Goal: Task Accomplishment & Management: Manage account settings

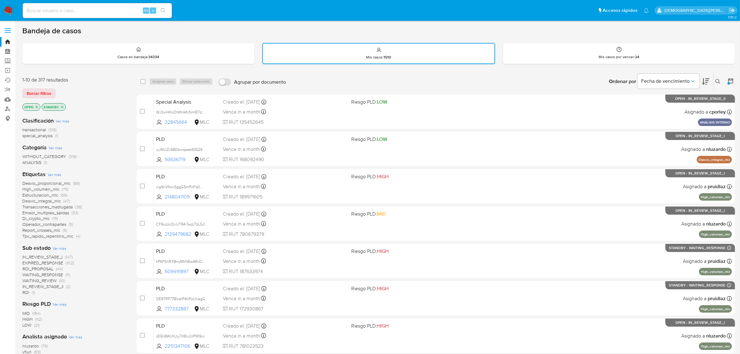
click at [491, 80] on icon at bounding box center [730, 80] width 5 height 5
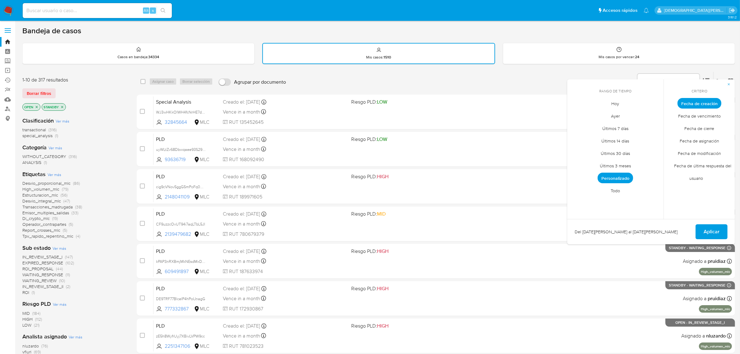
click at [491, 175] on span "Personalizado" at bounding box center [614, 177] width 35 height 11
click at [491, 115] on icon "Mes anterior" at bounding box center [576, 114] width 2 height 4
click at [491, 146] on button "12" at bounding box center [640, 150] width 10 height 10
click at [491, 231] on span "Aplicar" at bounding box center [711, 232] width 16 height 14
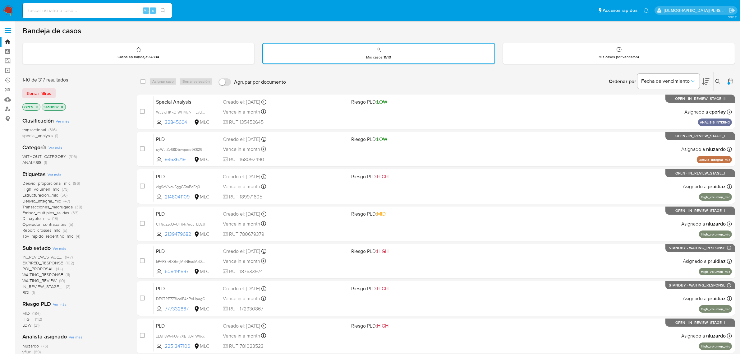
click at [63, 106] on icon "close-filter" at bounding box center [62, 107] width 4 height 4
click at [38, 106] on icon "close-filter" at bounding box center [37, 107] width 4 height 4
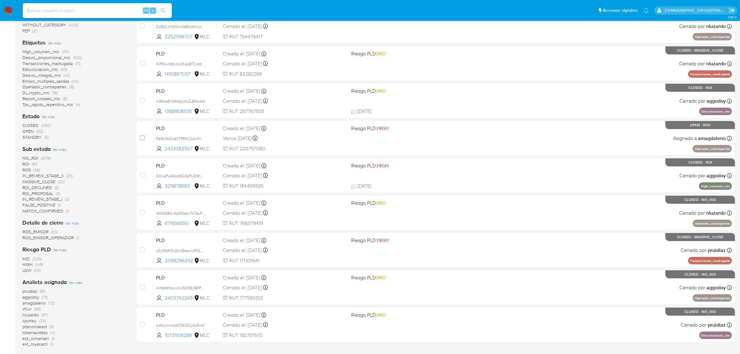
scroll to position [192, 0]
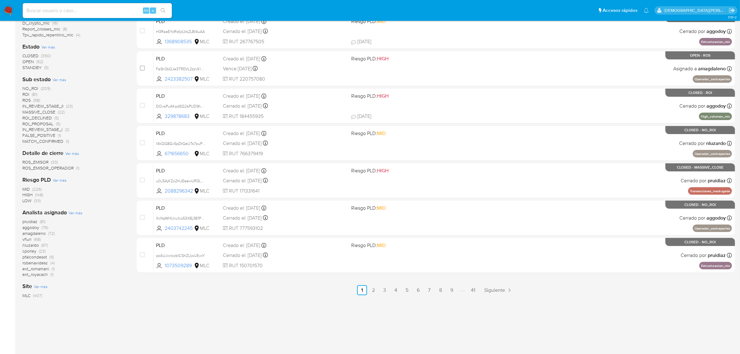
click at [29, 227] on span "aggodoy" at bounding box center [30, 227] width 17 height 6
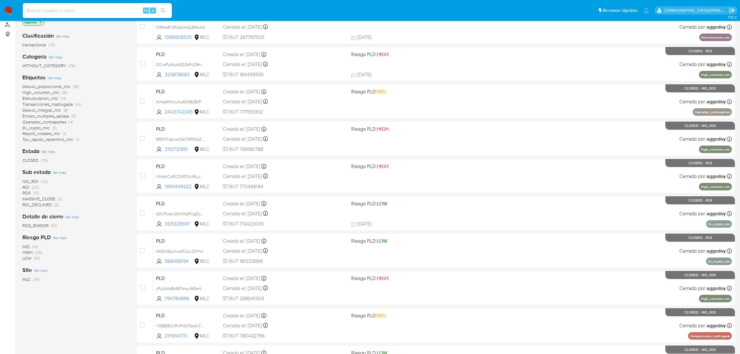
scroll to position [3, 0]
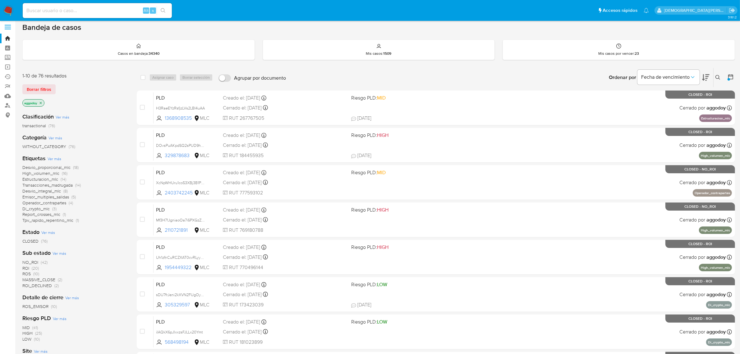
click at [41, 102] on icon "close-filter" at bounding box center [41, 103] width 4 height 4
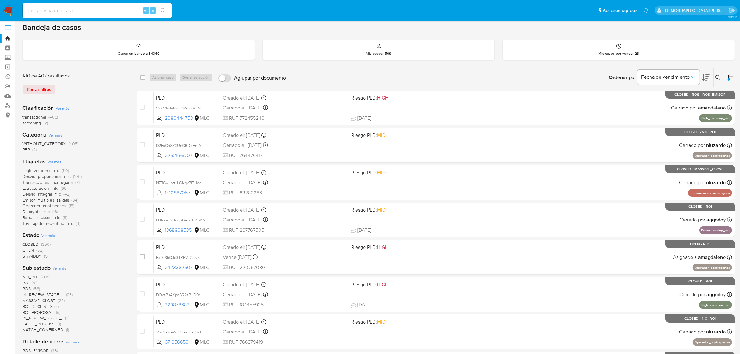
click at [43, 293] on span "IN_REVIEW_STAGE_II" at bounding box center [42, 294] width 41 height 6
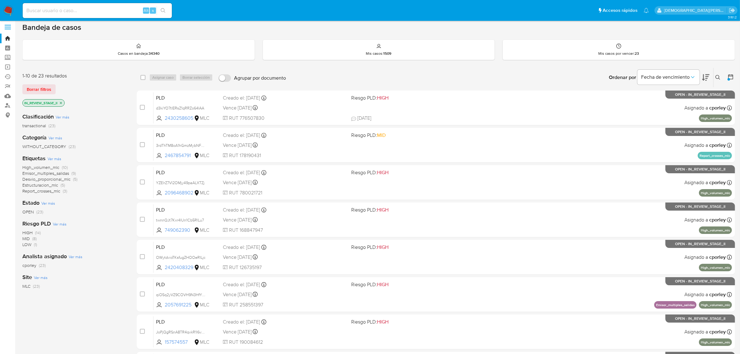
click at [54, 167] on span "High_volumen_mlc" at bounding box center [40, 167] width 37 height 6
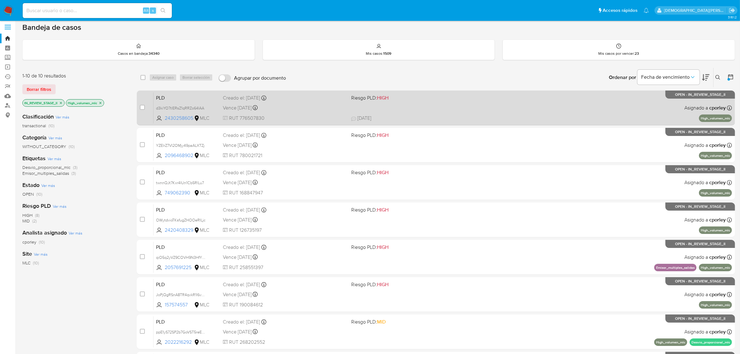
click at [319, 112] on div "PLD d3kiYO7tlERsZ1qRRZo64IAA 2430258605 MLC Riesgo PLD: HIGH Creado el: 12/07/2…" at bounding box center [442, 107] width 578 height 31
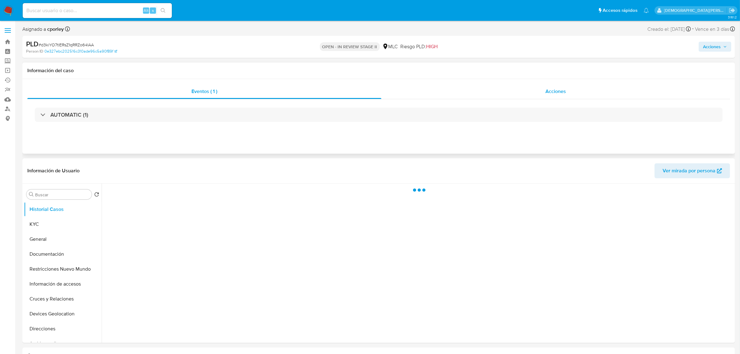
click at [519, 96] on div "Acciones" at bounding box center [555, 91] width 349 height 15
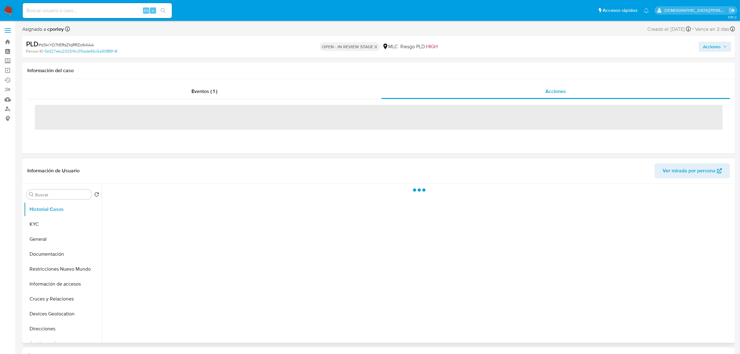
select select "10"
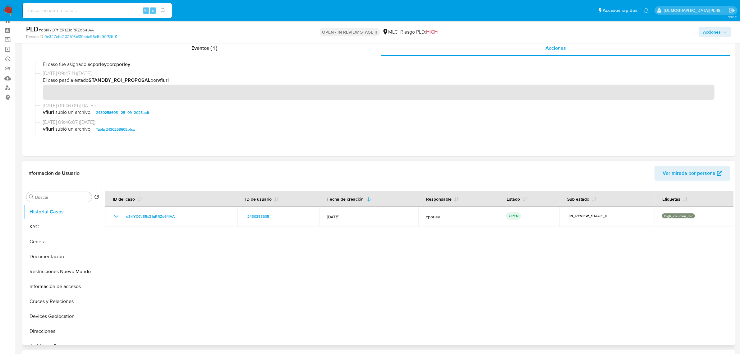
scroll to position [39, 0]
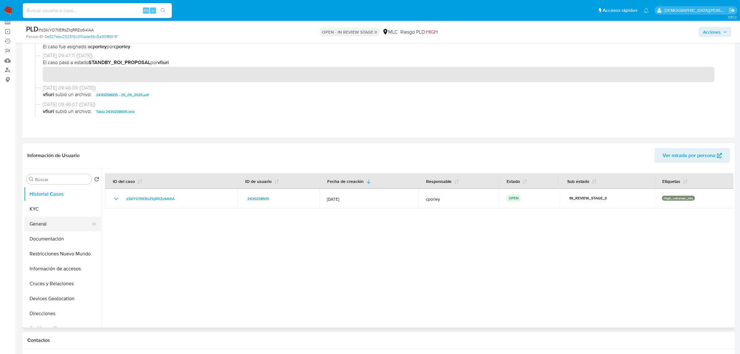
click at [46, 221] on button "General" at bounding box center [60, 223] width 73 height 15
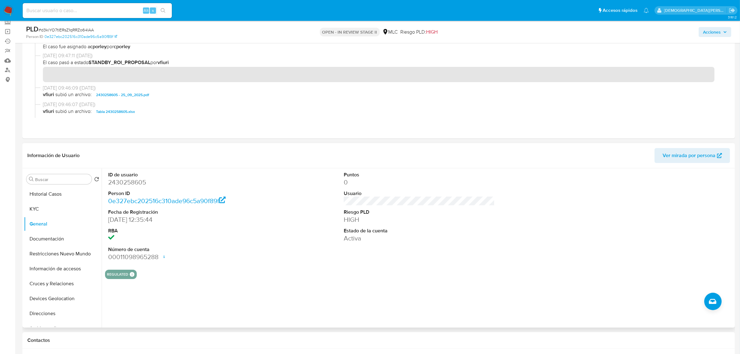
click at [122, 184] on dd "2430258605" at bounding box center [183, 182] width 151 height 9
copy dd "2430258605"
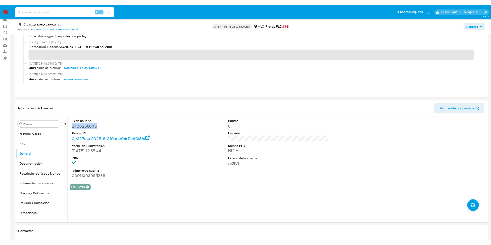
scroll to position [39, 0]
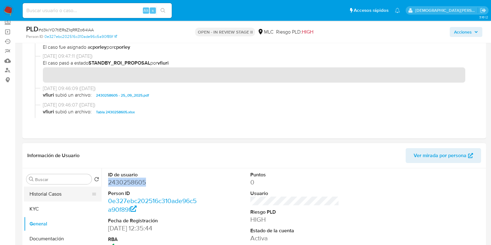
click at [56, 192] on button "Historial Casos" at bounding box center [60, 194] width 73 height 15
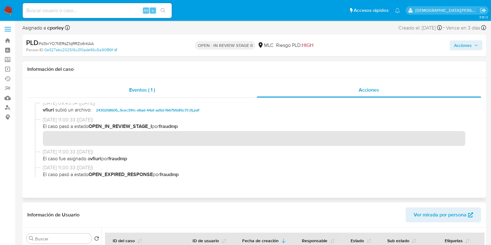
scroll to position [0, 0]
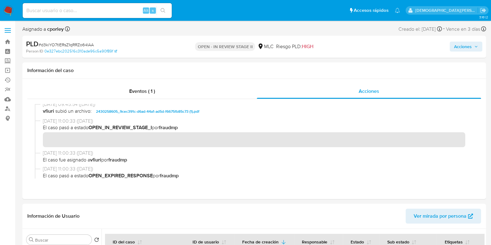
click at [458, 47] on span "Acciones" at bounding box center [463, 47] width 18 height 10
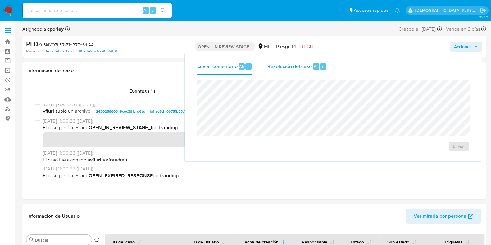
drag, startPoint x: 303, startPoint y: 66, endPoint x: 301, endPoint y: 70, distance: 5.1
click at [302, 66] on span "Resolución del caso" at bounding box center [289, 66] width 44 height 7
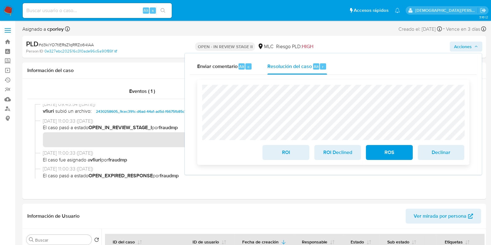
click at [288, 153] on span "ROI" at bounding box center [286, 153] width 30 height 14
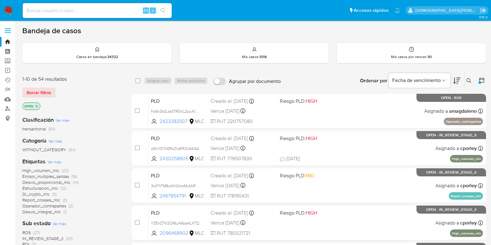
scroll to position [39, 0]
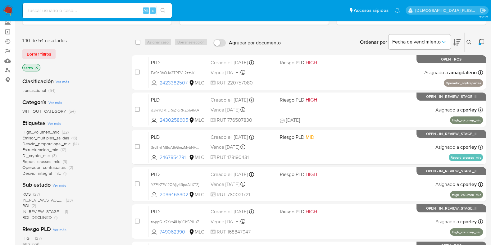
click at [39, 67] on p "OPEN" at bounding box center [31, 67] width 17 height 7
click at [36, 66] on icon "close-filter" at bounding box center [37, 68] width 4 height 4
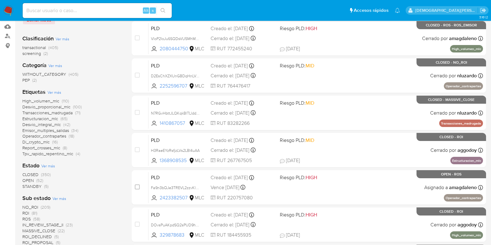
scroll to position [116, 0]
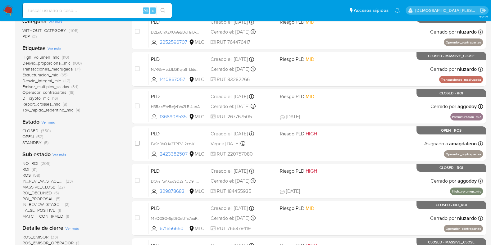
click at [40, 180] on span "IN_REVIEW_STAGE_II" at bounding box center [42, 181] width 41 height 6
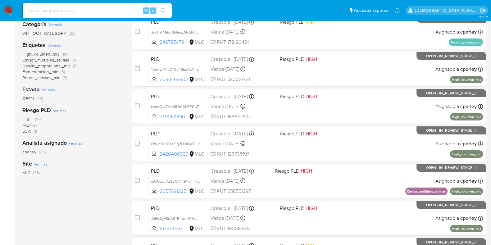
click at [56, 53] on span "High_volumen_mlc" at bounding box center [40, 54] width 37 height 6
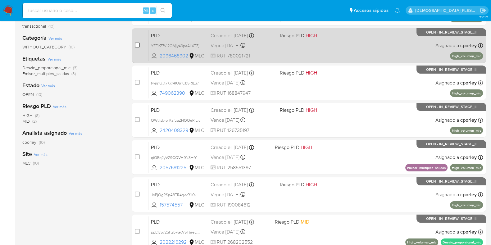
scroll to position [34, 0]
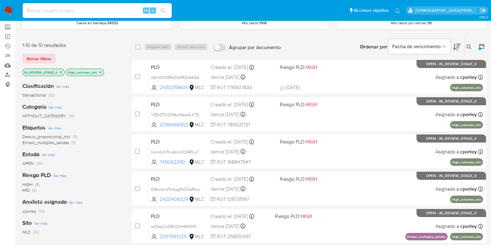
click at [101, 71] on icon "close-filter" at bounding box center [100, 73] width 4 height 4
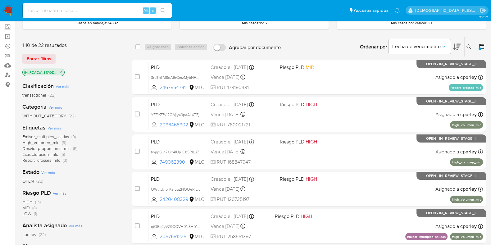
click at [51, 141] on span "High_volumen_mlc" at bounding box center [40, 142] width 37 height 6
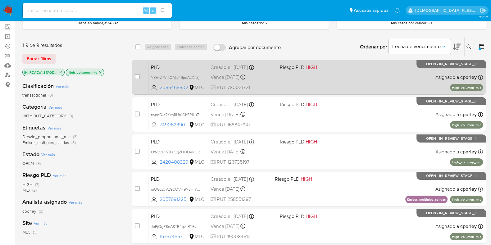
click at [325, 83] on div "PLD YZElrZ7VI2OMjy49paALXTZj 2096468902 MLC Riesgo PLD: HIGH Creado el: 12/07/2…" at bounding box center [315, 77] width 335 height 31
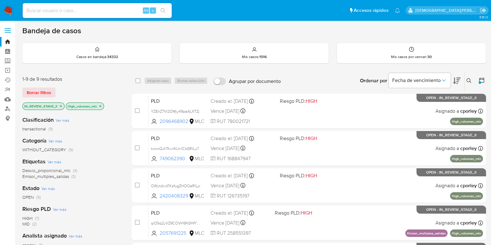
click at [101, 105] on icon "close-filter" at bounding box center [100, 106] width 2 height 2
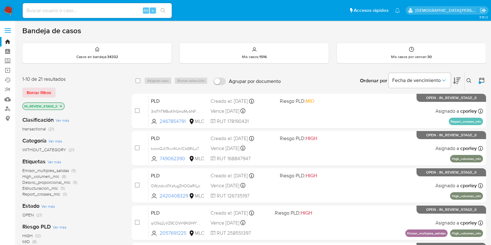
click at [35, 175] on span "High_volumen_mlc" at bounding box center [40, 176] width 37 height 6
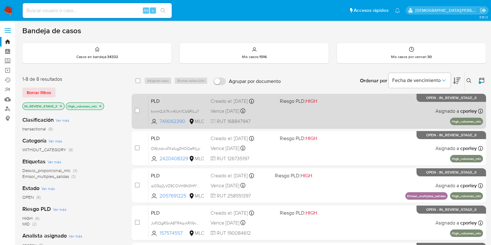
drag, startPoint x: 303, startPoint y: 119, endPoint x: 280, endPoint y: 117, distance: 23.0
click at [302, 119] on div "PLD twnnQJt7Kxr4IUn1Cb5RlLu7 749062390 MLC Riesgo PLD: HIGH Creado el: 12/07/20…" at bounding box center [315, 110] width 335 height 31
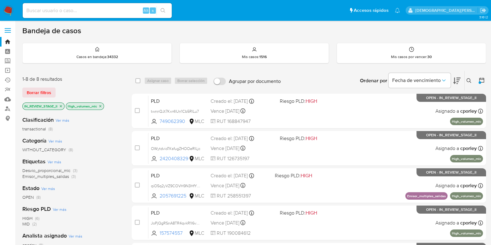
click at [101, 105] on icon "close-filter" at bounding box center [100, 106] width 4 height 4
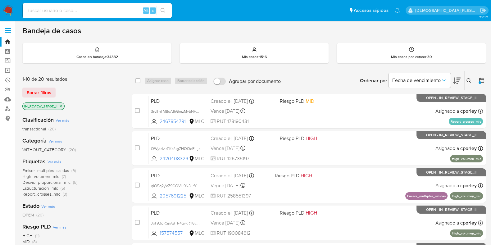
click at [44, 177] on span "High_volumen_mlc" at bounding box center [40, 176] width 37 height 6
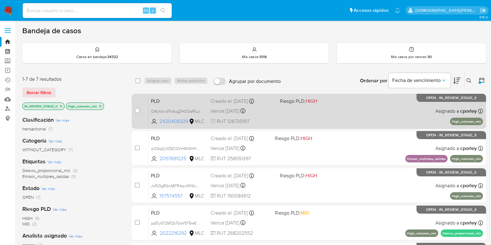
click at [280, 121] on div "PLD OWytdvioTKsfugZHOOeRILjc 2420408329 MLC Riesgo PLD: HIGH Creado el: 12/07/2…" at bounding box center [315, 110] width 335 height 31
click at [294, 117] on div "PLD OWytdvioTKsfugZHOOeRILjc 2420408329 MLC Riesgo PLD: HIGH Creado el: 12/07/2…" at bounding box center [315, 110] width 335 height 31
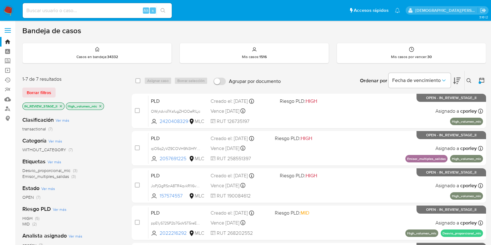
click at [101, 106] on icon "close-filter" at bounding box center [100, 106] width 2 height 2
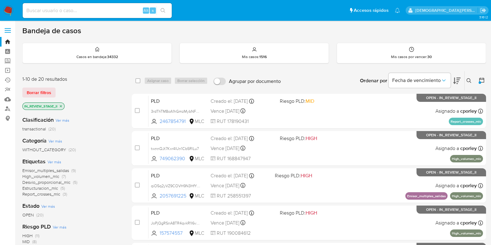
click at [48, 176] on span "High_volumen_mlc" at bounding box center [40, 176] width 37 height 6
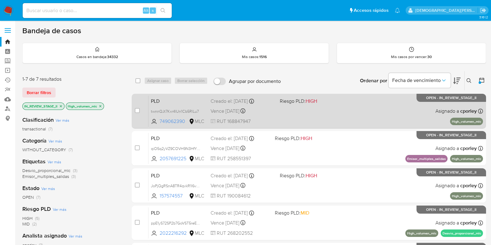
click at [327, 110] on span at bounding box center [312, 110] width 64 height 1
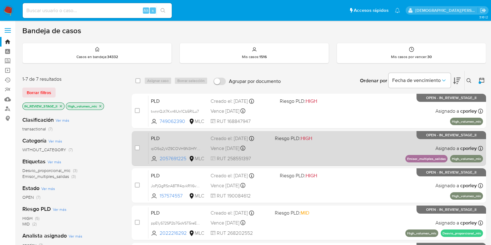
drag, startPoint x: 327, startPoint y: 153, endPoint x: 323, endPoint y: 152, distance: 4.5
click at [323, 152] on div "PLD qiO5q2yVZ9COVH9N3HfYbIEU 2057691225 MLC Riesgo PLD: HIGH Creado el: 12/07/2…" at bounding box center [315, 148] width 335 height 31
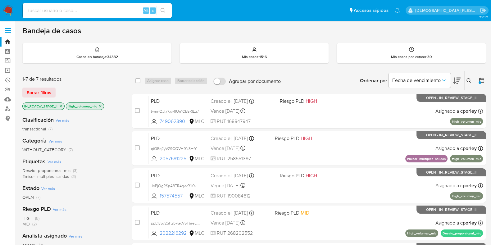
click at [100, 105] on icon "close-filter" at bounding box center [100, 106] width 4 height 4
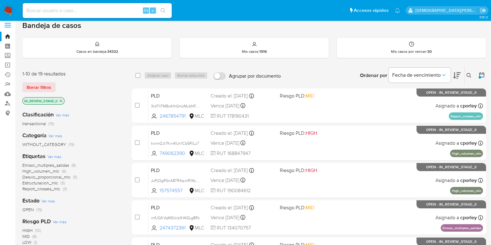
scroll to position [77, 0]
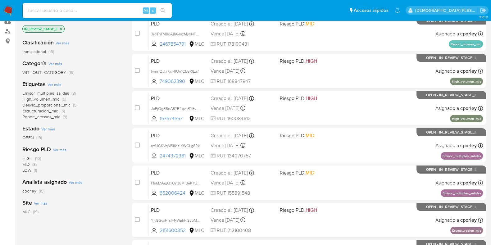
click at [44, 98] on span "High_volumen_mlc" at bounding box center [40, 99] width 37 height 6
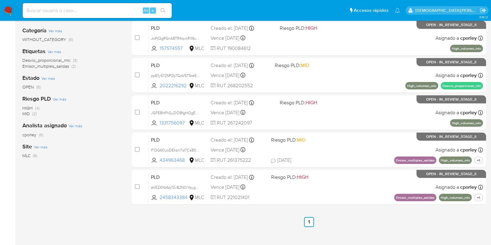
scroll to position [133, 0]
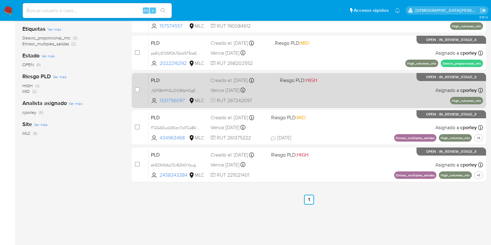
drag, startPoint x: 354, startPoint y: 98, endPoint x: 221, endPoint y: 77, distance: 135.3
click at [354, 98] on div "PLD JGFEBHFtGyZrDBfgHQgEMdUS 1331756097 MLC Riesgo PLD: HIGH Creado el: 12/07/2…" at bounding box center [315, 90] width 335 height 31
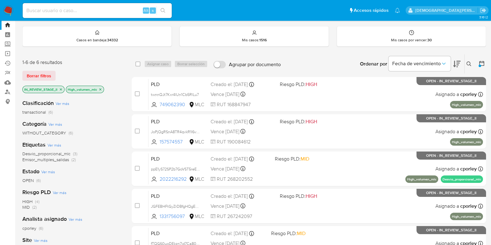
scroll to position [0, 0]
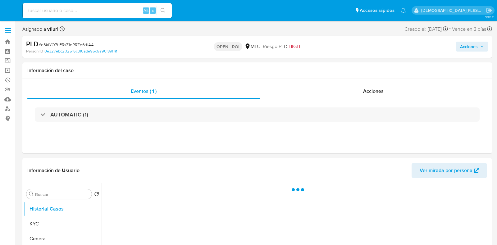
select select "10"
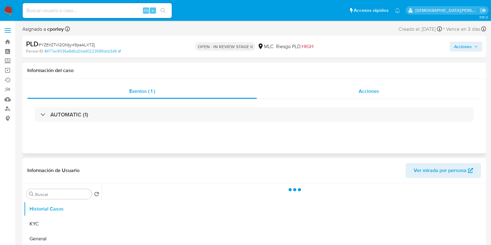
click at [358, 94] on div "Acciones" at bounding box center [369, 91] width 224 height 15
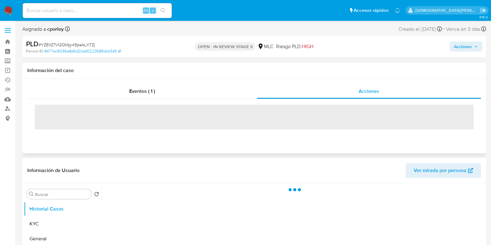
select select "10"
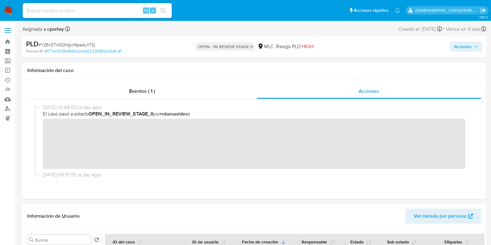
click at [459, 47] on span "Acciones" at bounding box center [463, 47] width 18 height 10
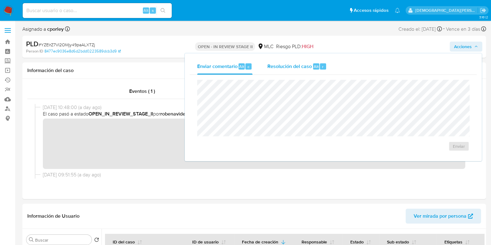
click at [298, 60] on div "Resolución del caso Alt r" at bounding box center [296, 66] width 59 height 16
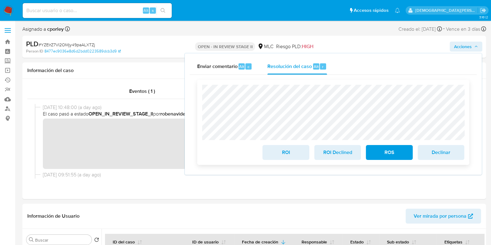
click at [273, 156] on span "ROI" at bounding box center [286, 153] width 30 height 14
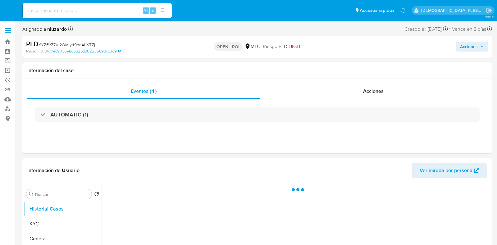
select select "10"
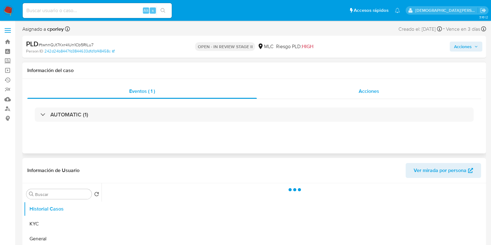
click at [375, 91] on span "Acciones" at bounding box center [369, 91] width 21 height 7
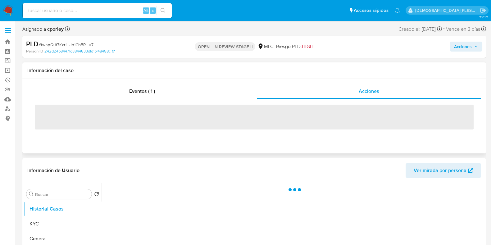
select select "10"
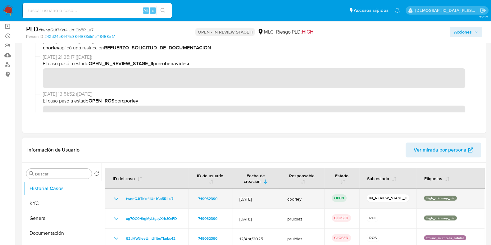
scroll to position [116, 0]
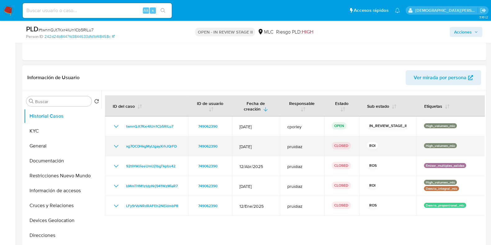
click at [114, 145] on icon "Mostrar/Ocultar" at bounding box center [115, 146] width 7 height 7
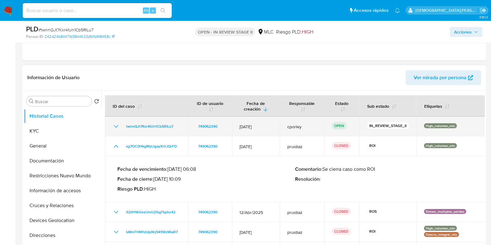
click at [117, 125] on icon "Mostrar/Ocultar" at bounding box center [116, 126] width 4 height 2
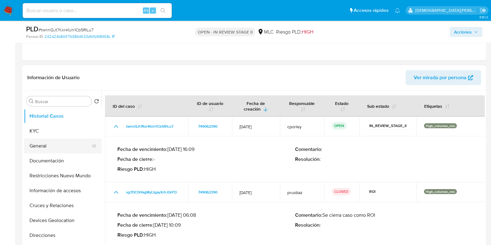
click at [45, 145] on button "General" at bounding box center [60, 146] width 73 height 15
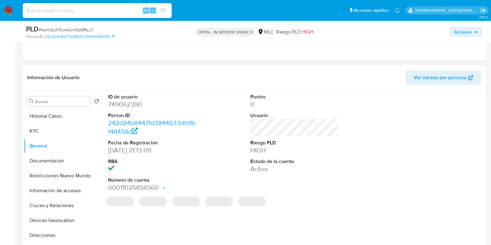
click at [126, 104] on dd "749062390" at bounding box center [152, 104] width 89 height 9
copy dd "749062390"
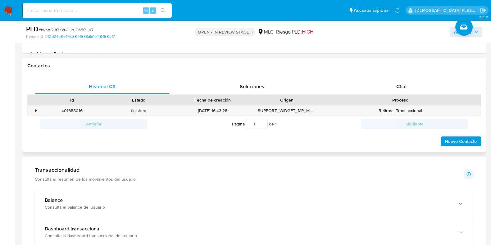
scroll to position [271, 0]
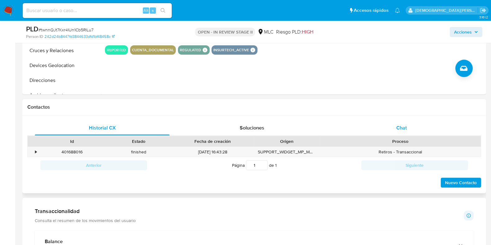
click at [409, 123] on div "Chat" at bounding box center [401, 128] width 135 height 15
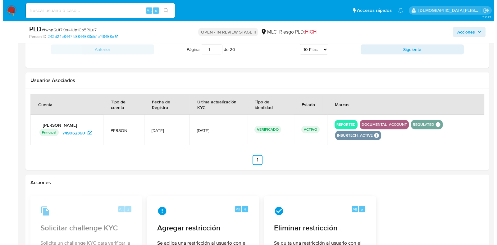
scroll to position [932, 0]
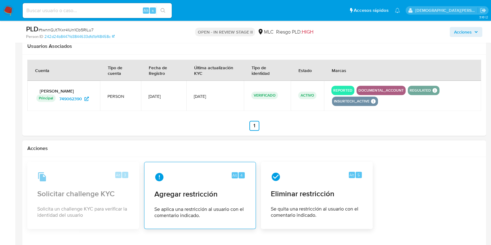
click at [206, 193] on span "Agregar restricción" at bounding box center [199, 193] width 91 height 9
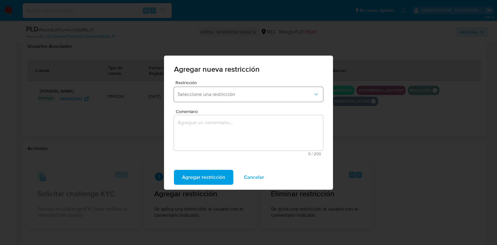
click at [218, 100] on button "Seleccione una restricción" at bounding box center [248, 94] width 149 height 15
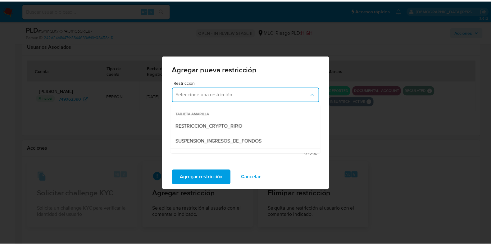
scroll to position [116, 0]
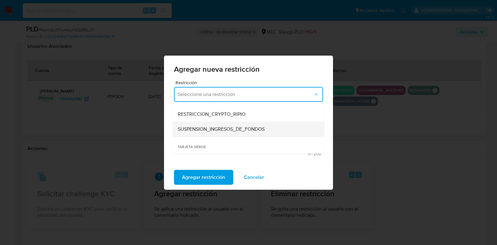
click at [223, 129] on span "SUSPENSION_INGRESOS_DE_FONDOS" at bounding box center [221, 129] width 87 height 6
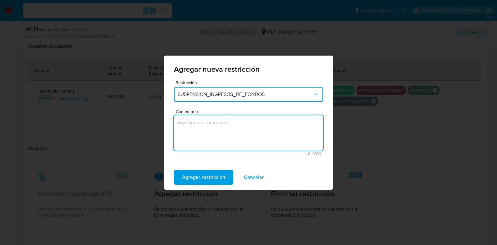
click at [201, 125] on textarea "Comentario" at bounding box center [248, 132] width 149 height 35
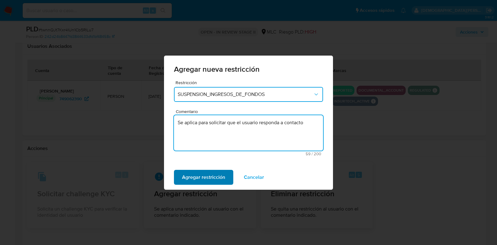
type textarea "Se aplica para solicitar que el usuario responda a contacto"
click at [206, 177] on span "Agregar restricción" at bounding box center [203, 178] width 43 height 14
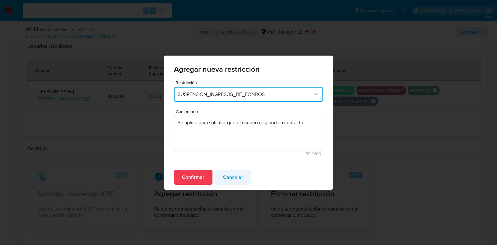
click at [224, 175] on span "Cancelar" at bounding box center [233, 178] width 20 height 14
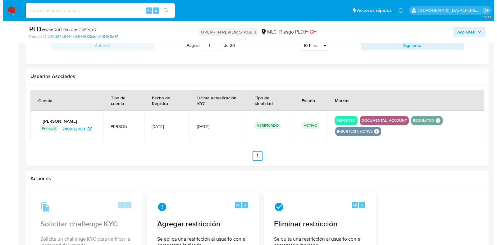
scroll to position [1009, 0]
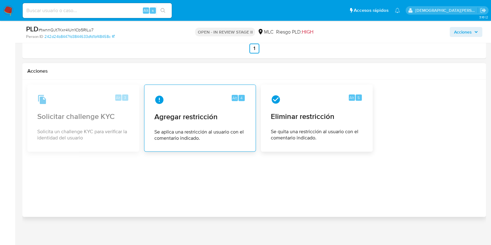
click at [207, 122] on div "Alt 4 Agregar restricción Se aplica una restricción al usuario con el comentari…" at bounding box center [199, 118] width 101 height 57
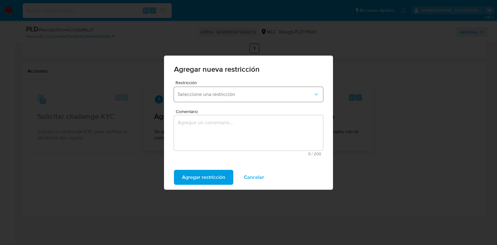
click at [229, 94] on span "Seleccione una restricción" at bounding box center [245, 94] width 135 height 6
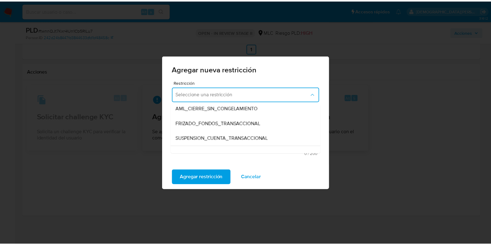
scroll to position [130, 0]
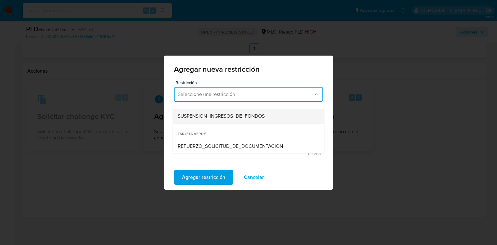
click at [221, 117] on span "SUSPENSION_INGRESOS_DE_FONDOS" at bounding box center [221, 116] width 87 height 6
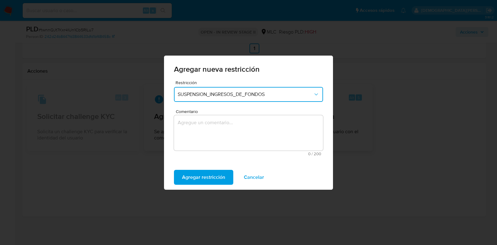
click at [202, 133] on textarea "Comentario" at bounding box center [248, 132] width 149 height 35
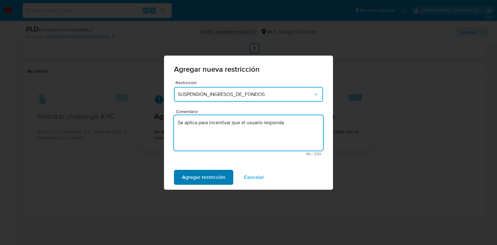
type textarea "Se aplica para incentivar que el usuario responda"
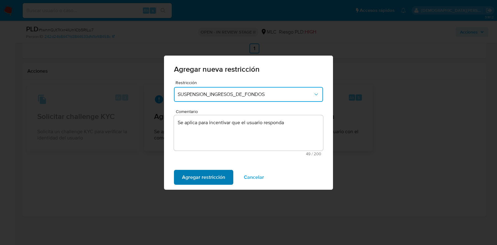
click at [189, 175] on span "Agregar restricción" at bounding box center [203, 178] width 43 height 14
click at [196, 177] on span "Confirmar" at bounding box center [193, 178] width 22 height 14
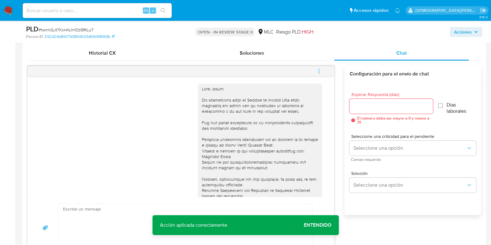
scroll to position [388, 0]
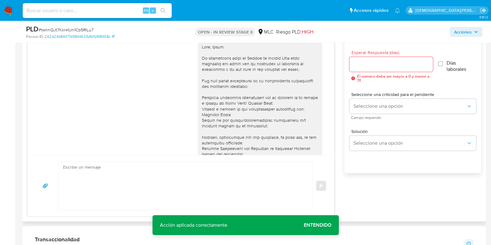
click at [382, 62] on input "Esperar Respuesta (días)" at bounding box center [390, 64] width 83 height 8
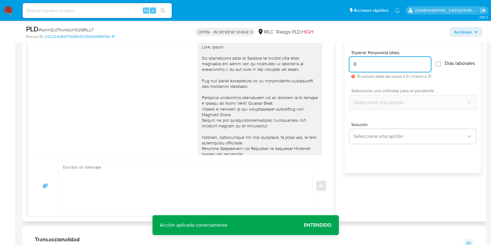
type input "0"
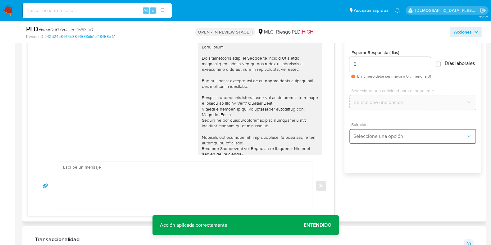
click at [388, 143] on button "Seleccione una opción" at bounding box center [412, 136] width 127 height 15
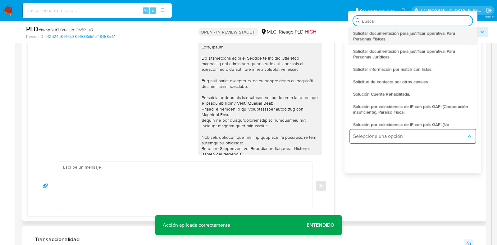
click at [391, 41] on span "Solicitar documentación para justificar operativa. Para Personas Físicas." at bounding box center [412, 35] width 119 height 11
type textarea "Hola ,Te contactamos dado que tu cuenta fue suspendida para una verificación de…"
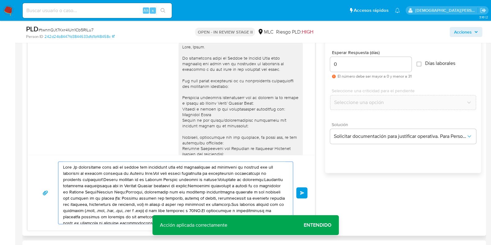
click at [209, 182] on textarea at bounding box center [174, 193] width 222 height 62
click at [208, 182] on textarea at bounding box center [174, 193] width 222 height 62
click at [208, 181] on textarea at bounding box center [174, 193] width 222 height 62
click at [208, 184] on textarea at bounding box center [174, 193] width 222 height 62
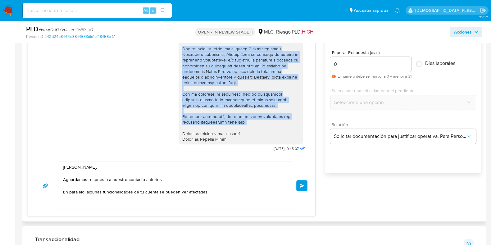
scroll to position [163, 0]
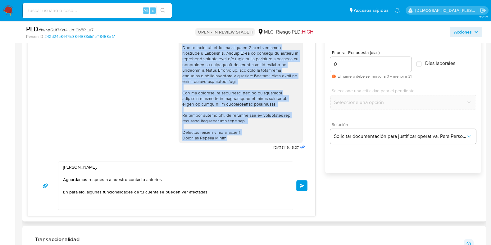
drag, startPoint x: 176, startPoint y: 94, endPoint x: 238, endPoint y: 137, distance: 75.5
click at [238, 137] on div at bounding box center [240, 11] width 117 height 260
copy div "Ten en cuenta que según la cláusula 3 a) de nuestros Términos y Condiciones, Me…"
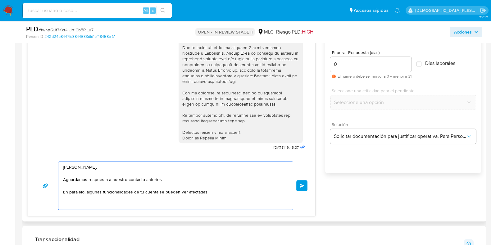
click at [211, 192] on textarea "Hola Doris. Aguardamos respuesta a nuestro contacto anterior. En paralelo, algu…" at bounding box center [174, 186] width 222 height 48
paste textarea "Ten en cuenta que según la cláusula 3 a) de nuestros Términos y Condiciones, Me…"
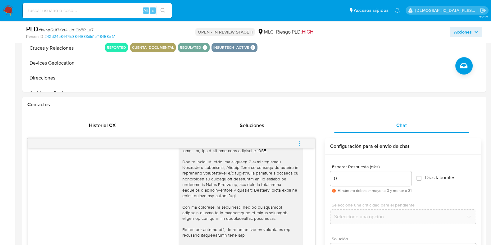
scroll to position [388, 0]
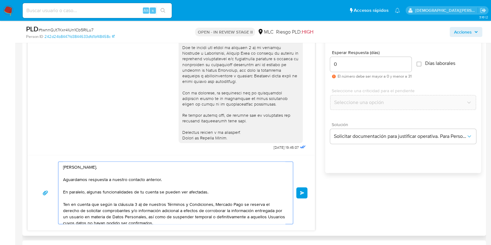
click at [98, 179] on textarea "Hola Doris. Aguardamos respuesta a nuestro contacto anterior. En paralelo, algu…" at bounding box center [174, 193] width 222 height 62
click at [130, 177] on textarea "Hola Doris. Aguardamos respuesta a nuestro contacto anterior. En paralelo, algu…" at bounding box center [174, 193] width 222 height 62
click at [148, 179] on textarea "Hola Doris. Aguardamos respuesta a nuestro contacto anterior. En paralelo, algu…" at bounding box center [174, 193] width 222 height 62
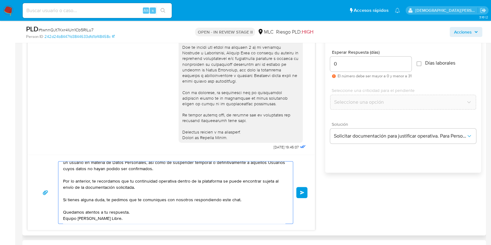
scroll to position [427, 0]
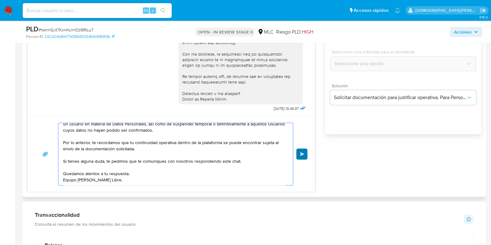
type textarea "Hola Doris. Aguardamos respuesta a nuestro contacto anterior. En paralelo, algu…"
click at [301, 153] on span "Enviar" at bounding box center [302, 154] width 4 height 4
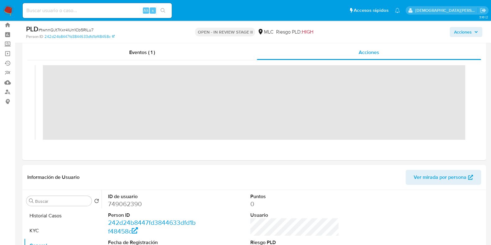
scroll to position [0, 0]
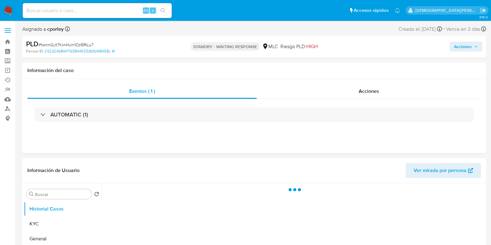
select select "10"
click at [376, 96] on div "Acciones" at bounding box center [369, 91] width 224 height 15
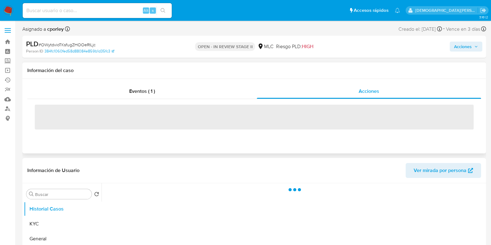
select select "10"
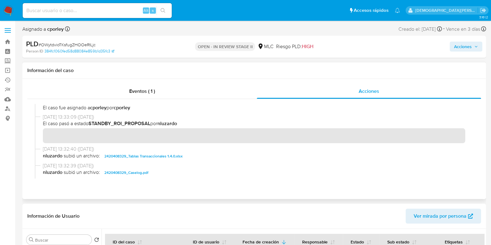
scroll to position [116, 0]
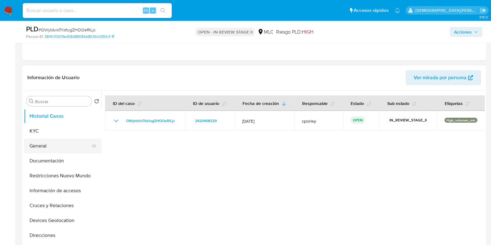
click at [45, 142] on button "General" at bounding box center [60, 146] width 73 height 15
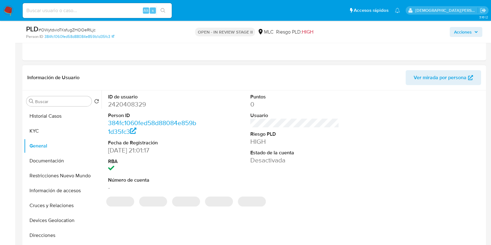
click at [130, 106] on dd "2420408329" at bounding box center [152, 104] width 89 height 9
copy dd "2420408329"
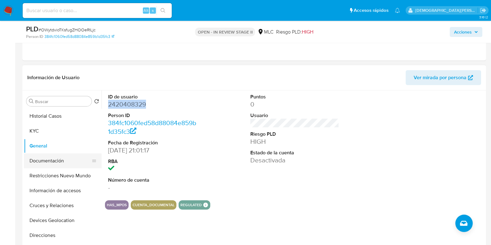
click at [35, 162] on button "Documentación" at bounding box center [60, 160] width 73 height 15
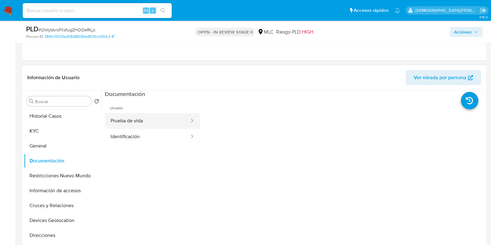
drag, startPoint x: 155, startPoint y: 120, endPoint x: 202, endPoint y: 57, distance: 78.8
click at [156, 118] on button "Prueba de vida" at bounding box center [147, 121] width 85 height 16
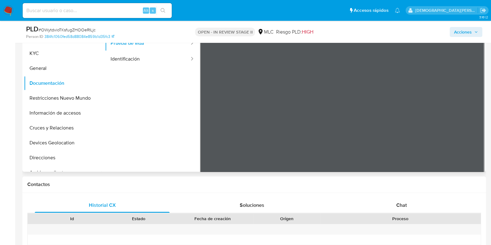
scroll to position [155, 0]
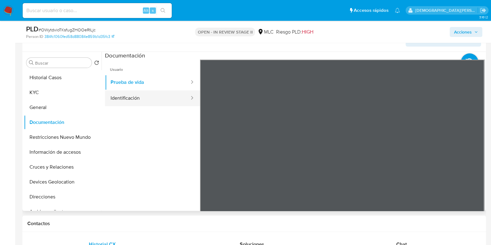
click at [154, 99] on button "Identificación" at bounding box center [147, 98] width 85 height 16
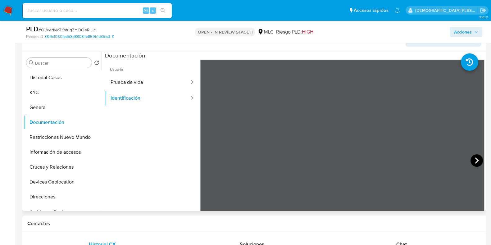
click at [473, 154] on icon at bounding box center [477, 160] width 12 height 12
click at [208, 158] on icon at bounding box center [208, 160] width 12 height 12
click at [157, 84] on button "Prueba de vida" at bounding box center [147, 83] width 85 height 16
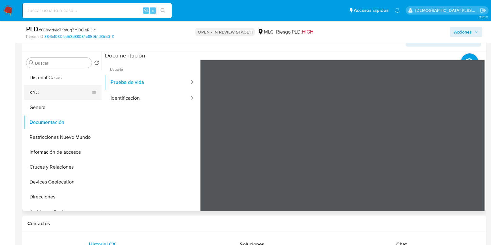
click at [67, 98] on button "KYC" at bounding box center [60, 92] width 73 height 15
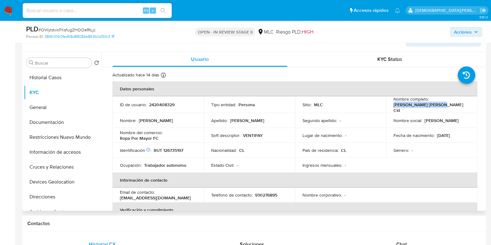
drag, startPoint x: 437, startPoint y: 109, endPoint x: 395, endPoint y: 105, distance: 41.6
click at [386, 107] on td "Nombre completo : [PERSON_NAME] [PERSON_NAME] Cid" at bounding box center [431, 104] width 91 height 17
click at [68, 136] on button "Restricciones Nuevo Mundo" at bounding box center [60, 137] width 73 height 15
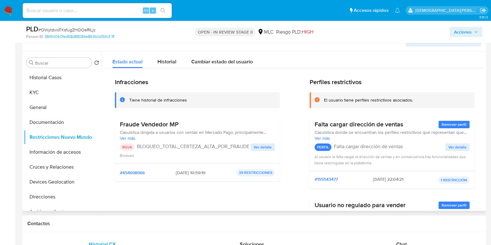
click at [264, 147] on span "Ver detalle" at bounding box center [263, 147] width 18 height 6
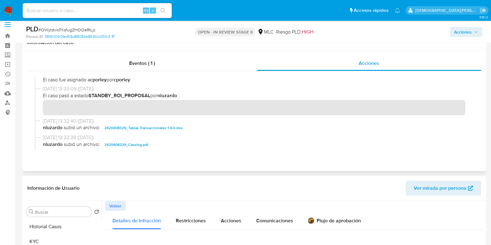
scroll to position [0, 0]
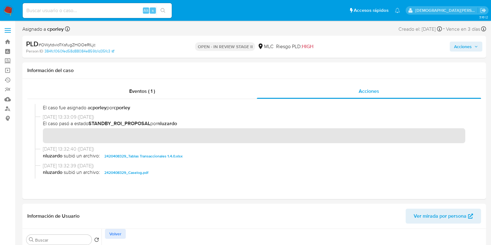
drag, startPoint x: 468, startPoint y: 48, endPoint x: 448, endPoint y: 52, distance: 20.2
click at [468, 47] on span "Acciones" at bounding box center [463, 47] width 18 height 10
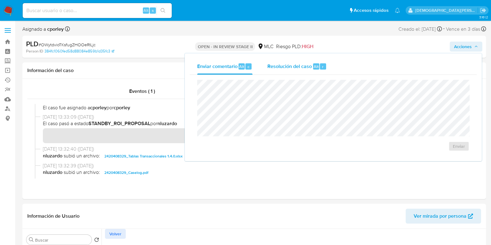
click at [305, 69] on span "Resolución del caso" at bounding box center [289, 66] width 44 height 7
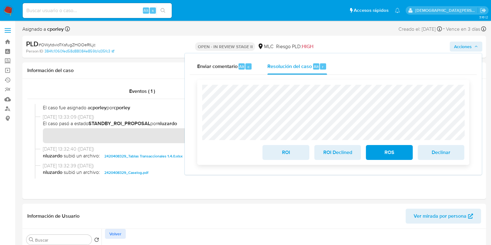
click at [388, 149] on span "ROS" at bounding box center [389, 153] width 30 height 14
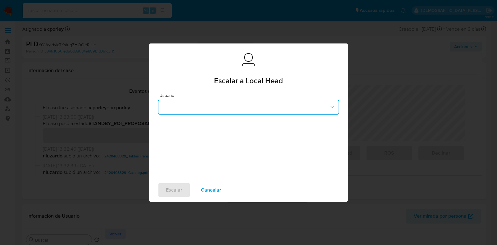
click at [224, 112] on button "button" at bounding box center [248, 107] width 181 height 15
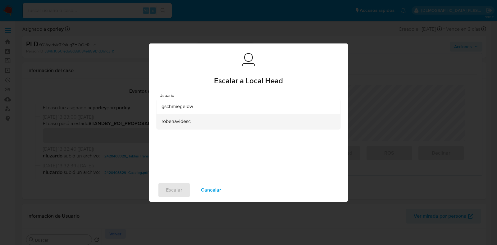
click at [192, 121] on div "robenavidesc" at bounding box center [247, 121] width 170 height 15
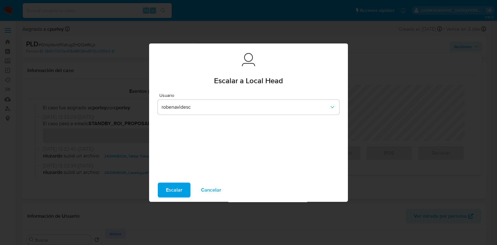
click at [165, 192] on button "Escalar" at bounding box center [174, 190] width 33 height 15
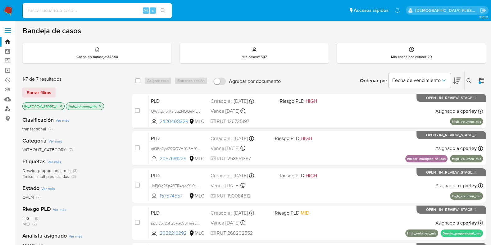
click at [7, 109] on link "Buscador de personas" at bounding box center [37, 109] width 74 height 10
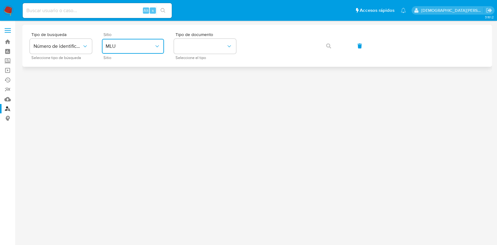
click at [146, 47] on span "MLU" at bounding box center [130, 46] width 48 height 6
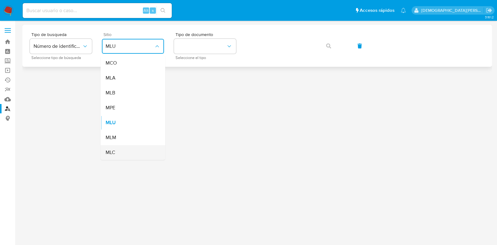
click at [127, 151] on div "MLC" at bounding box center [131, 152] width 51 height 15
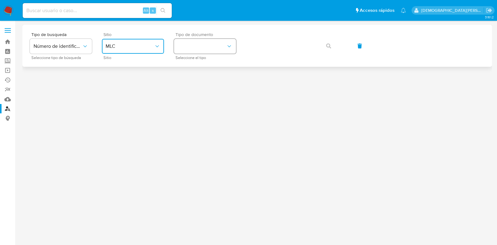
click at [211, 44] on button "identificationType" at bounding box center [205, 46] width 62 height 15
drag, startPoint x: 208, startPoint y: 62, endPoint x: 232, endPoint y: 52, distance: 25.5
click at [210, 62] on div "RUT RUT" at bounding box center [203, 66] width 51 height 21
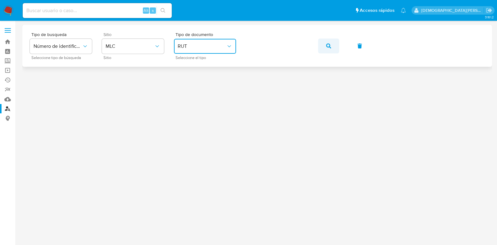
click at [329, 49] on span "button" at bounding box center [328, 46] width 5 height 14
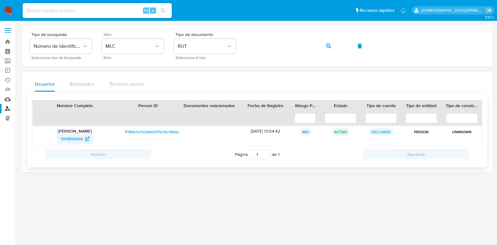
click at [73, 138] on span "130850954" at bounding box center [72, 139] width 22 height 10
click at [329, 50] on span "button" at bounding box center [328, 46] width 5 height 14
click at [330, 43] on icon "button" at bounding box center [328, 45] width 5 height 5
click at [329, 50] on span "button" at bounding box center [328, 46] width 5 height 14
click at [73, 142] on span "562621429" at bounding box center [71, 139] width 21 height 10
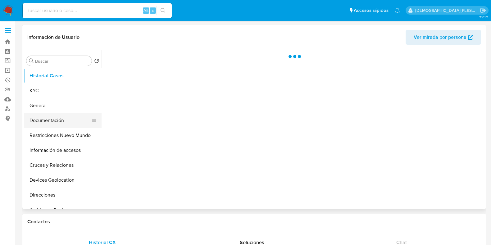
select select "10"
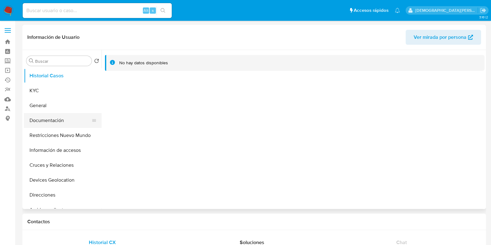
click at [54, 117] on button "Documentación" at bounding box center [60, 120] width 73 height 15
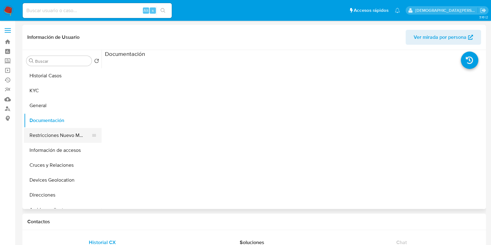
click at [67, 133] on button "Restricciones Nuevo Mundo" at bounding box center [60, 135] width 73 height 15
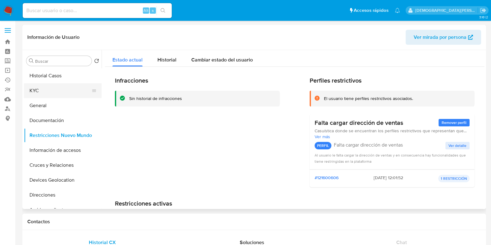
click at [51, 89] on button "KYC" at bounding box center [60, 90] width 73 height 15
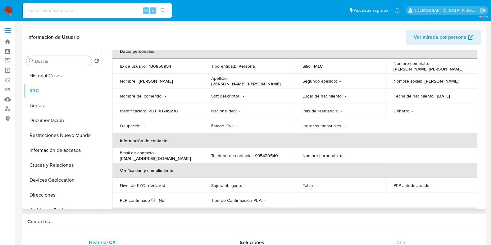
scroll to position [77, 0]
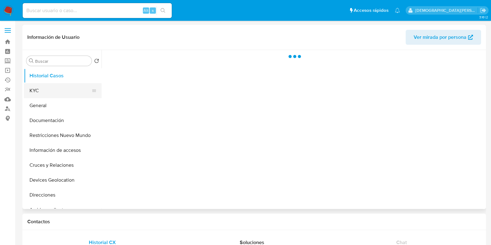
click at [52, 91] on button "KYC" at bounding box center [60, 90] width 73 height 15
select select "10"
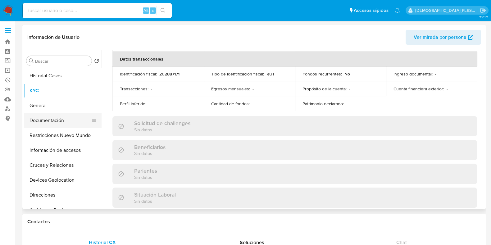
click at [43, 117] on button "Documentación" at bounding box center [60, 120] width 73 height 15
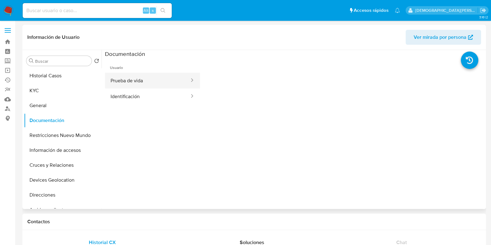
click at [132, 84] on button "Prueba de vida" at bounding box center [147, 81] width 85 height 16
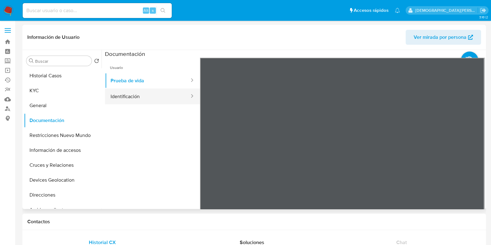
click at [134, 96] on button "Identificación" at bounding box center [147, 97] width 85 height 16
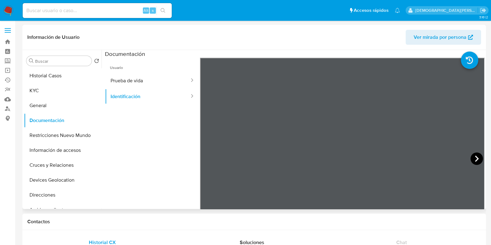
click at [475, 156] on icon at bounding box center [477, 159] width 4 height 6
click at [53, 92] on button "KYC" at bounding box center [60, 90] width 73 height 15
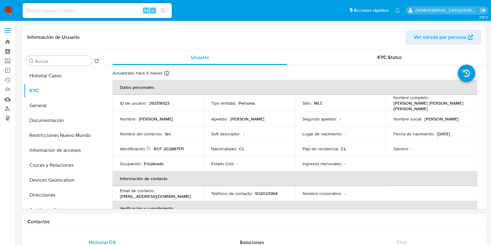
click at [177, 147] on p "RUT 202887171" at bounding box center [169, 149] width 30 height 6
copy p "202887171"
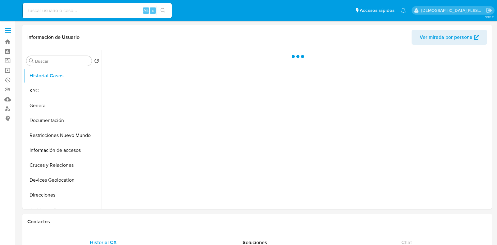
select select "10"
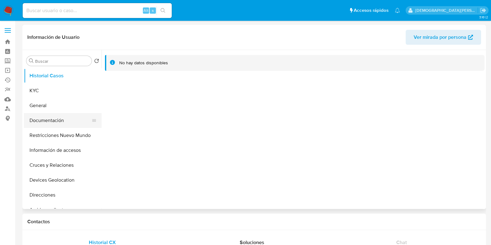
click at [59, 118] on button "Documentación" at bounding box center [60, 120] width 73 height 15
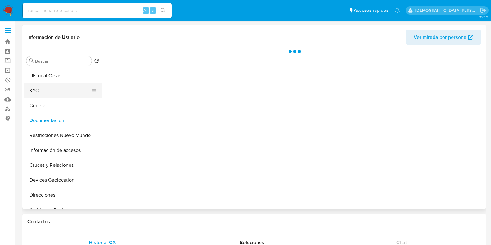
click at [66, 88] on button "KYC" at bounding box center [60, 90] width 73 height 15
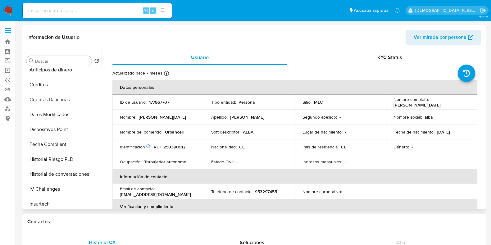
click at [172, 144] on p "RUT 250390912" at bounding box center [170, 147] width 32 height 6
copy p "250390912"
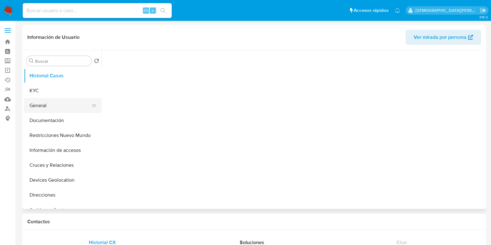
select select "10"
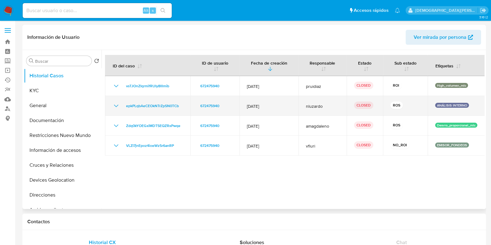
click at [115, 105] on icon "Mostrar/Ocultar" at bounding box center [115, 105] width 7 height 7
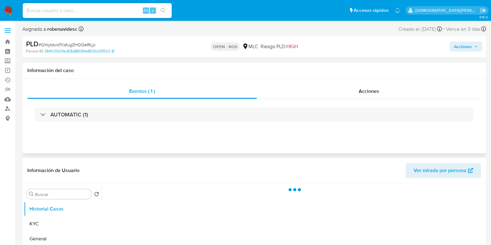
select select "10"
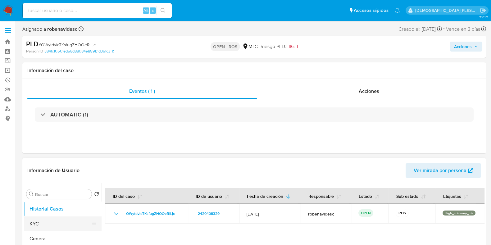
click at [45, 223] on button "KYC" at bounding box center [60, 224] width 73 height 15
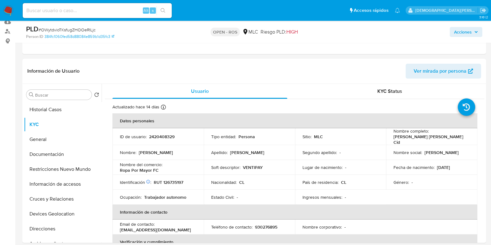
scroll to position [77, 0]
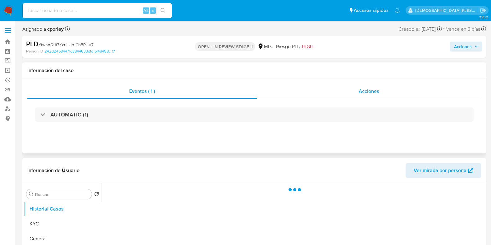
click at [369, 88] on span "Acciones" at bounding box center [369, 91] width 21 height 7
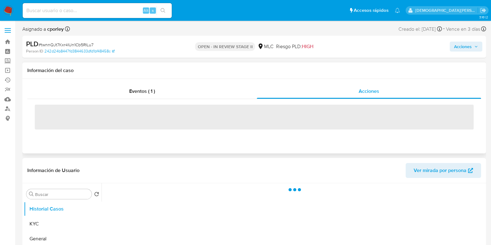
select select "10"
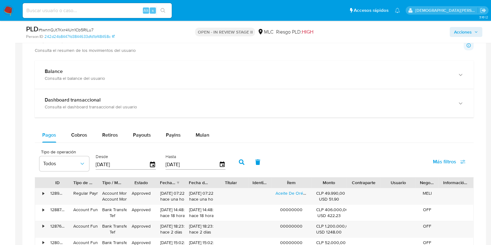
scroll to position [349, 0]
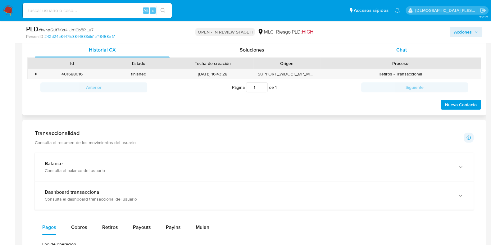
click at [408, 51] on div "Chat" at bounding box center [401, 50] width 135 height 15
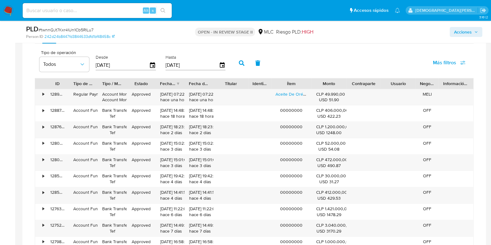
scroll to position [660, 0]
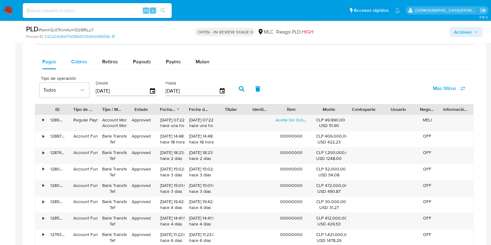
click at [79, 61] on span "Cobros" at bounding box center [79, 61] width 16 height 7
select select "10"
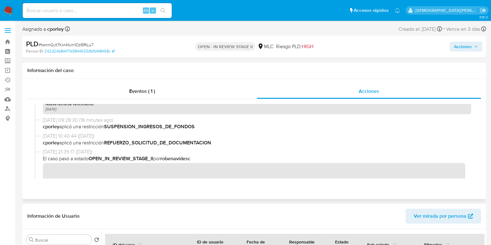
scroll to position [233, 0]
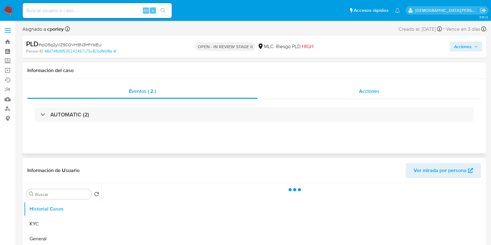
click at [350, 87] on div "Acciones" at bounding box center [370, 91] width 224 height 15
select select "10"
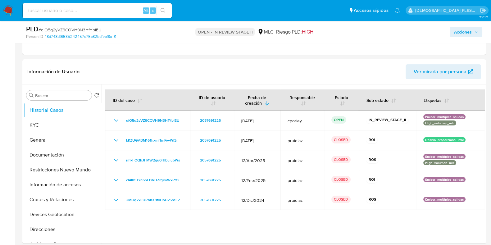
scroll to position [155, 0]
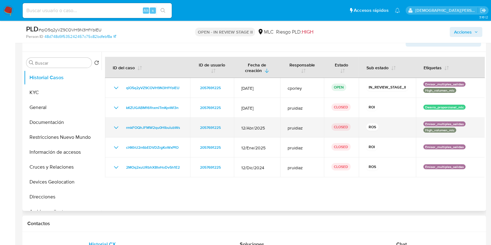
click at [118, 126] on icon "Mostrar/Ocultar" at bounding box center [116, 127] width 4 height 2
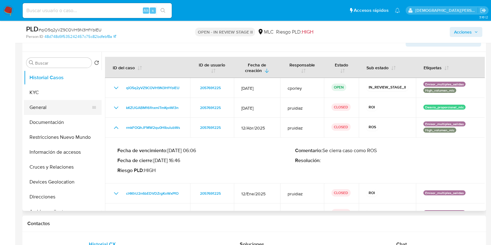
click at [56, 109] on button "General" at bounding box center [60, 107] width 73 height 15
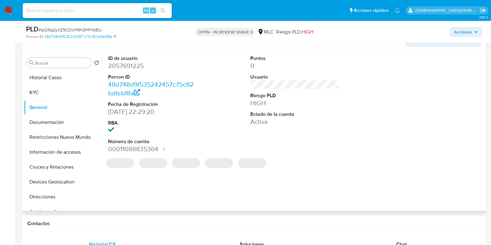
click at [126, 66] on dd "2057691225" at bounding box center [152, 66] width 89 height 9
copy dd "2057691225"
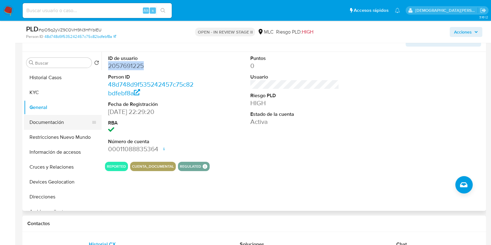
click at [50, 122] on button "Documentación" at bounding box center [60, 122] width 73 height 15
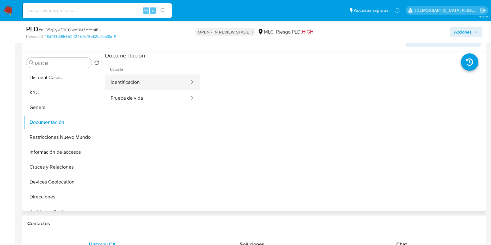
click at [130, 88] on button "Identificación" at bounding box center [147, 83] width 85 height 16
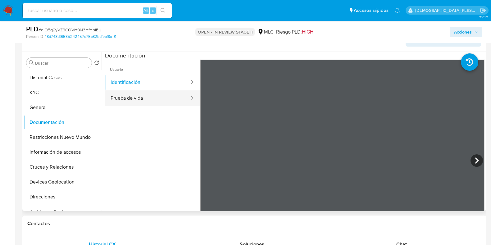
click at [134, 96] on button "Prueba de vida" at bounding box center [147, 98] width 85 height 16
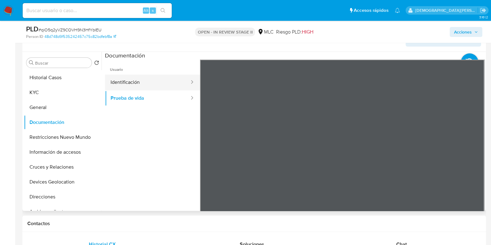
click at [128, 84] on button "Identificación" at bounding box center [147, 83] width 85 height 16
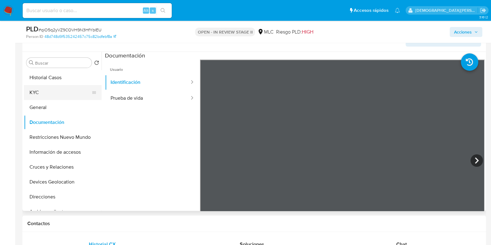
click at [69, 89] on button "KYC" at bounding box center [60, 92] width 73 height 15
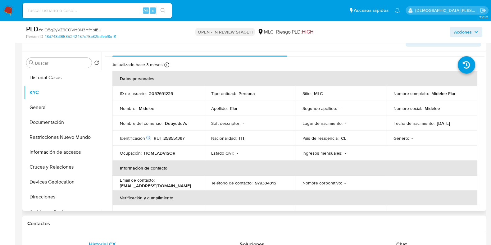
scroll to position [0, 0]
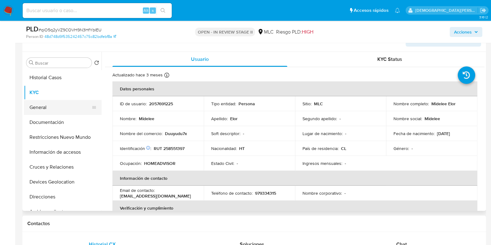
click at [57, 108] on button "General" at bounding box center [60, 107] width 73 height 15
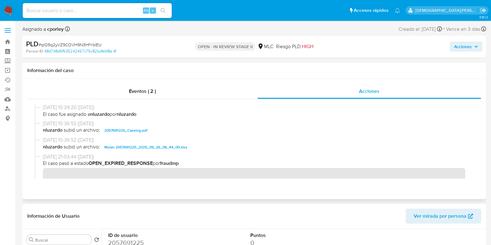
scroll to position [155, 0]
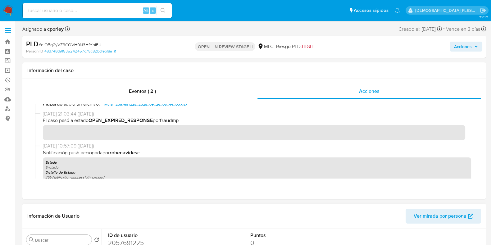
click at [127, 196] on dd "2057691225" at bounding box center [152, 243] width 89 height 9
copy dd "2057691225"
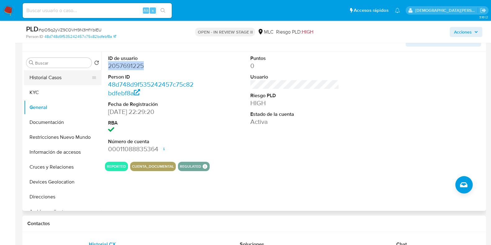
click at [60, 82] on button "Historial Casos" at bounding box center [60, 77] width 73 height 15
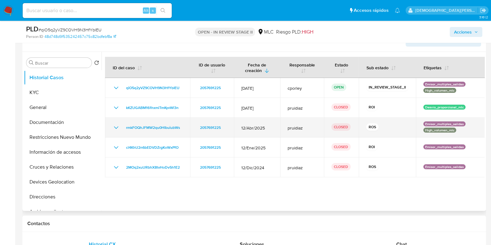
click at [115, 126] on icon "Mostrar/Ocultar" at bounding box center [115, 127] width 7 height 7
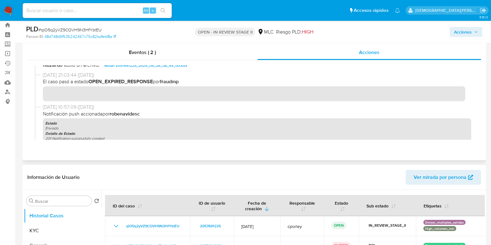
scroll to position [0, 0]
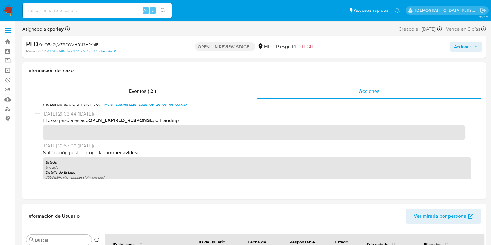
drag, startPoint x: 455, startPoint y: 46, endPoint x: 425, endPoint y: 52, distance: 31.0
click at [393, 46] on span "Acciones" at bounding box center [463, 47] width 18 height 10
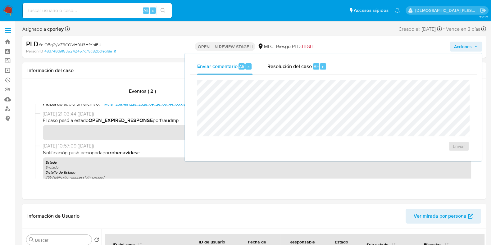
drag, startPoint x: 295, startPoint y: 69, endPoint x: 292, endPoint y: 79, distance: 10.4
click at [295, 70] on div "Resolución del caso Alt r" at bounding box center [296, 66] width 59 height 16
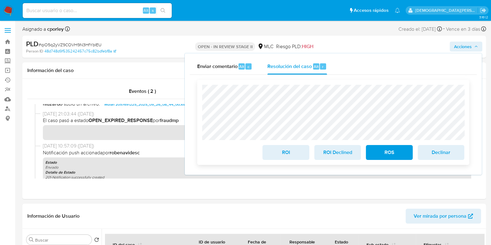
click at [291, 153] on span "ROI" at bounding box center [286, 153] width 30 height 14
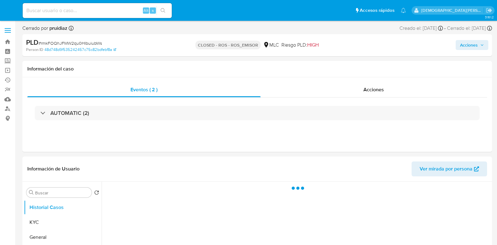
select select "10"
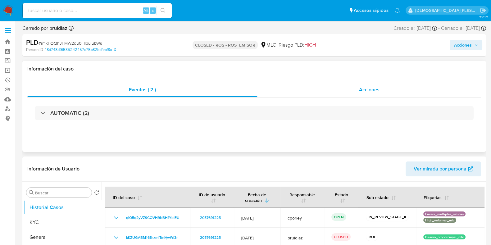
click at [385, 88] on div "Acciones" at bounding box center [370, 89] width 224 height 15
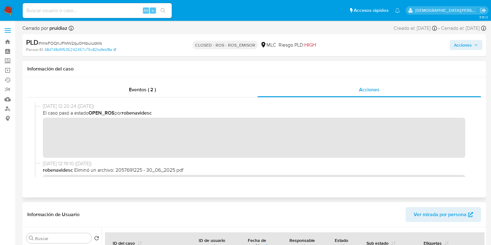
scroll to position [77, 0]
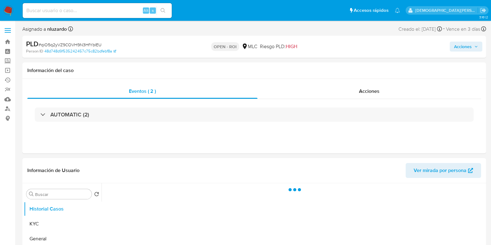
select select "10"
click at [362, 83] on div "Eventos ( 1 ) Acciones AUTOMATIC (1)" at bounding box center [254, 116] width 464 height 75
click at [363, 88] on span "Acciones" at bounding box center [369, 91] width 21 height 7
select select "10"
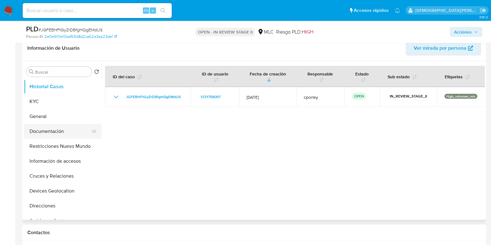
scroll to position [155, 0]
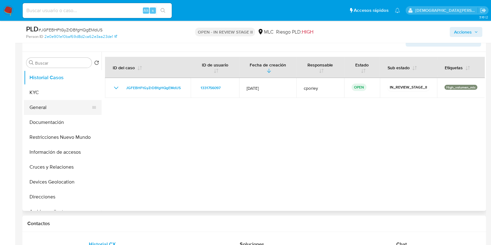
click at [51, 103] on button "General" at bounding box center [60, 107] width 73 height 15
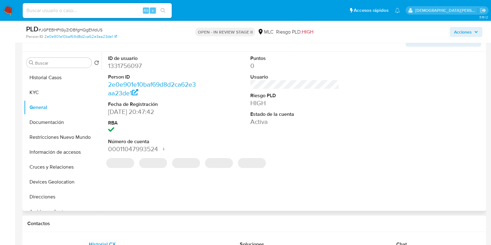
click at [133, 66] on dd "1331756097" at bounding box center [152, 66] width 89 height 9
copy dd "1331756097"
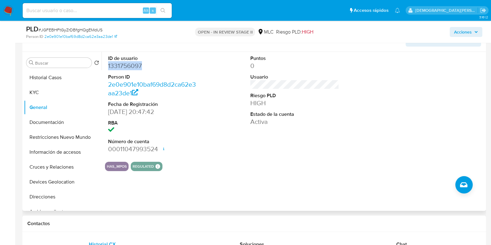
click at [121, 66] on dd "1331756097" at bounding box center [152, 66] width 89 height 9
copy dd "1331756097"
click at [56, 117] on button "Documentación" at bounding box center [60, 122] width 73 height 15
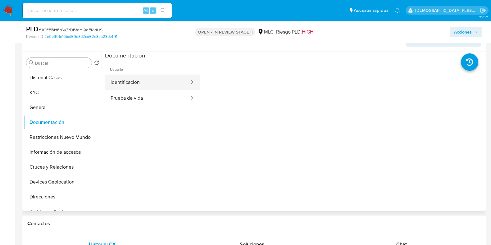
click at [155, 75] on button "Identificación" at bounding box center [147, 83] width 85 height 16
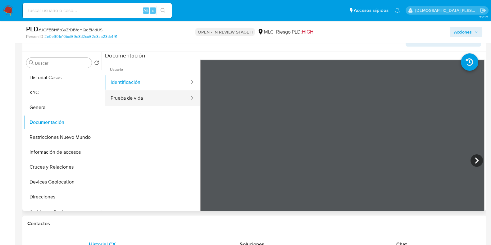
click at [144, 96] on button "Prueba de vida" at bounding box center [147, 98] width 85 height 16
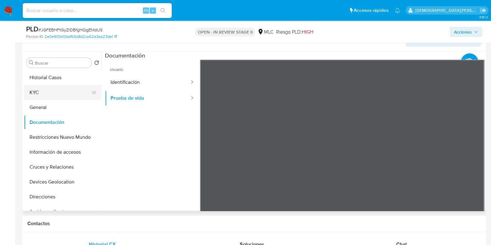
click at [64, 91] on button "KYC" at bounding box center [60, 92] width 73 height 15
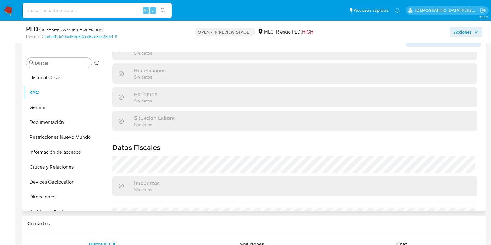
scroll to position [349, 0]
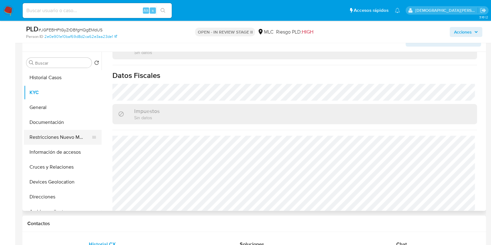
click at [50, 138] on button "Restricciones Nuevo Mundo" at bounding box center [60, 137] width 73 height 15
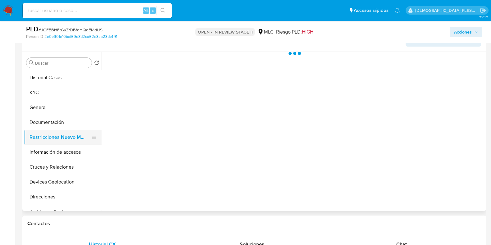
scroll to position [0, 0]
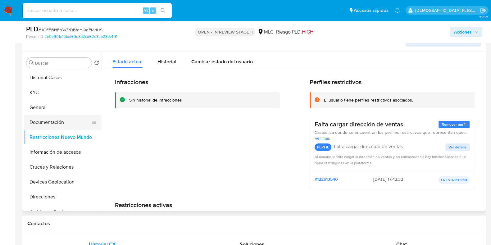
click at [58, 124] on button "Documentación" at bounding box center [60, 122] width 73 height 15
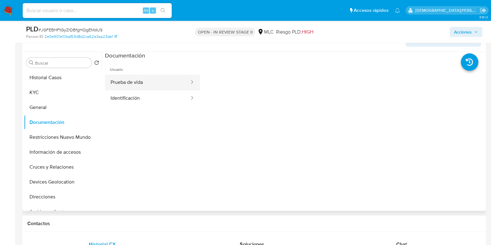
click at [175, 83] on button "Prueba de vida" at bounding box center [147, 83] width 85 height 16
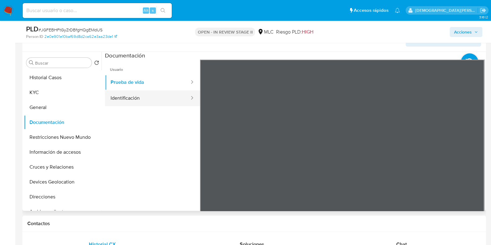
click at [162, 100] on button "Identificación" at bounding box center [147, 98] width 85 height 16
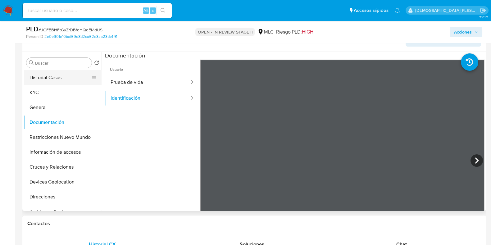
click at [52, 72] on button "Historial Casos" at bounding box center [60, 77] width 73 height 15
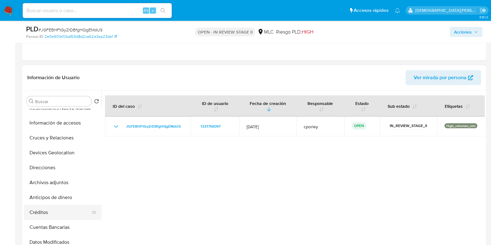
scroll to position [116, 0]
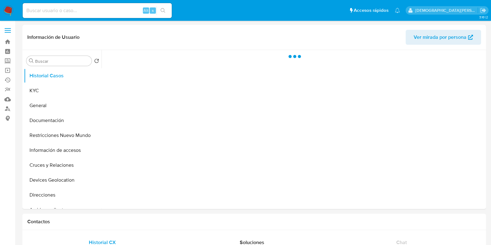
select select "10"
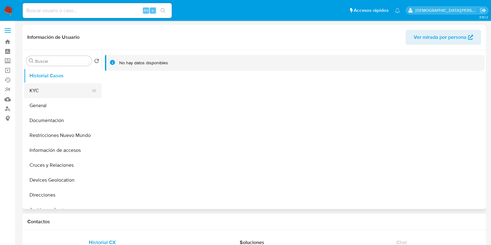
click at [50, 92] on button "KYC" at bounding box center [60, 90] width 73 height 15
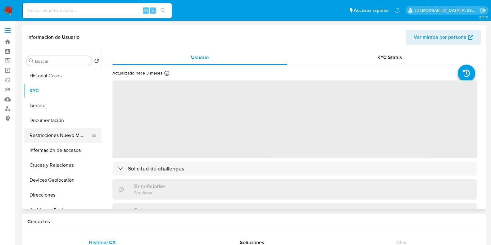
click at [65, 133] on button "Restricciones Nuevo Mundo" at bounding box center [60, 135] width 73 height 15
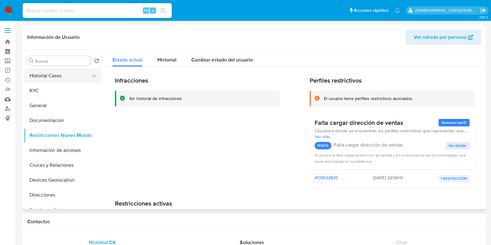
click at [56, 78] on button "Historial Casos" at bounding box center [60, 75] width 73 height 15
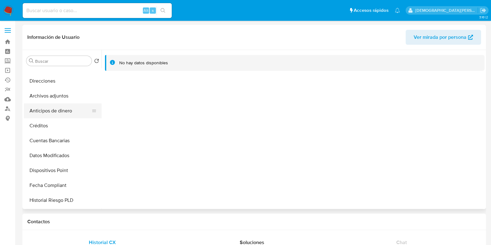
scroll to position [155, 0]
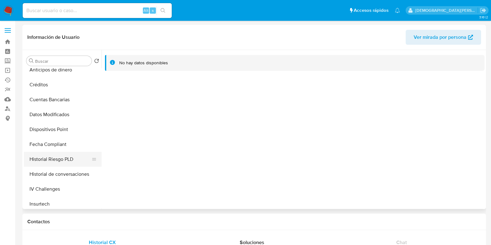
click at [57, 156] on button "Historial Riesgo PLD" at bounding box center [60, 159] width 73 height 15
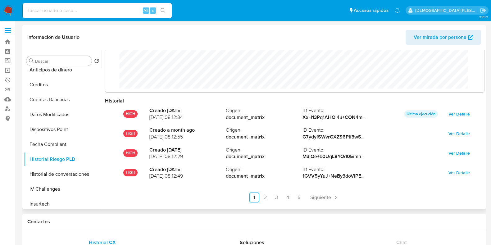
scroll to position [33, 0]
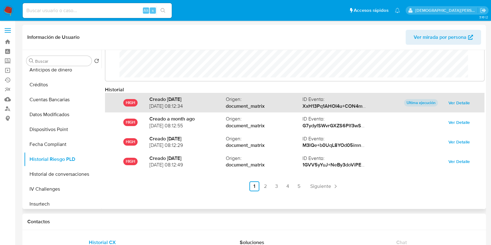
click at [453, 101] on span "Ver Detalle" at bounding box center [459, 102] width 21 height 9
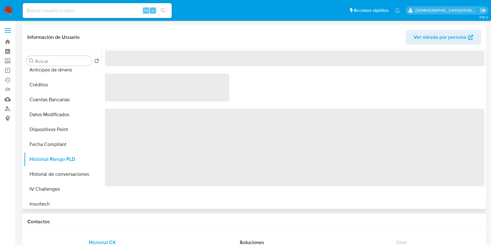
scroll to position [0, 0]
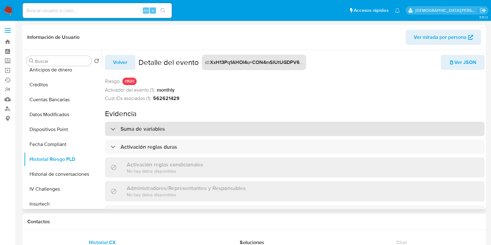
click at [152, 132] on h3 "Suma de variables" at bounding box center [143, 128] width 44 height 7
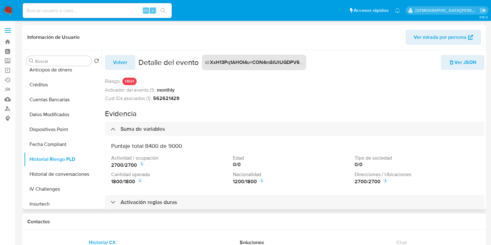
scroll to position [39, 0]
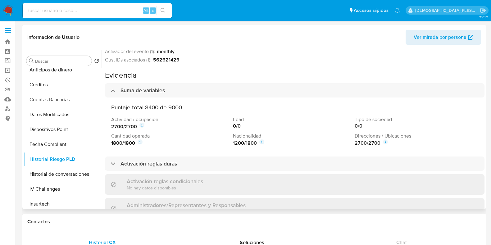
click at [143, 125] on icon at bounding box center [141, 126] width 1 height 2
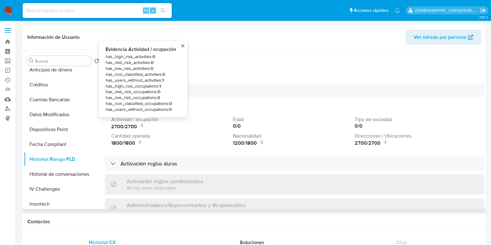
click at [143, 125] on icon at bounding box center [141, 126] width 1 height 2
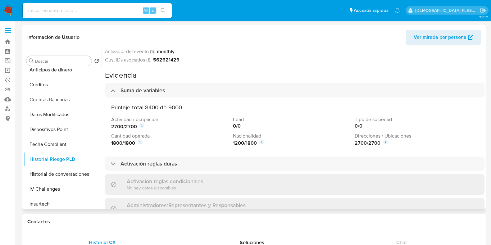
click at [384, 142] on icon at bounding box center [385, 141] width 5 height 5
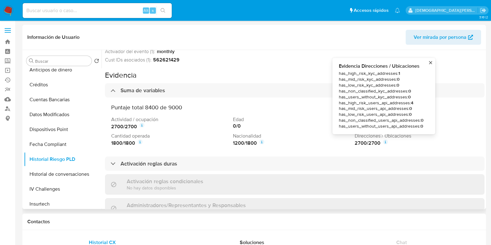
drag, startPoint x: 386, startPoint y: 142, endPoint x: 340, endPoint y: 142, distance: 46.0
click at [385, 142] on icon at bounding box center [385, 141] width 5 height 5
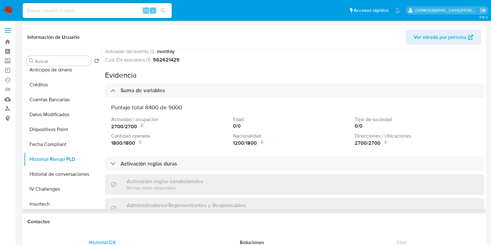
click at [262, 141] on icon at bounding box center [261, 141] width 5 height 5
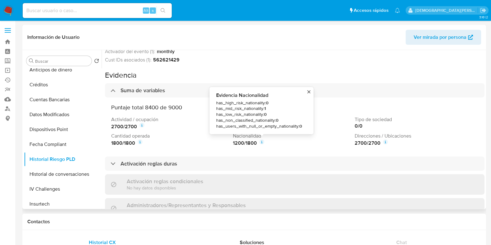
click at [262, 141] on icon at bounding box center [261, 141] width 5 height 5
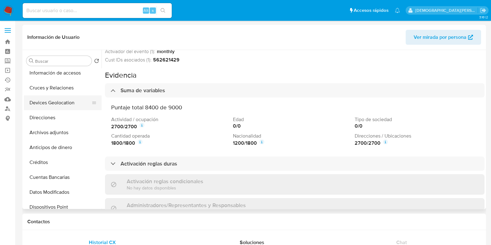
scroll to position [0, 0]
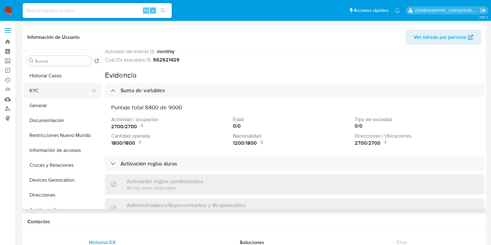
click at [53, 93] on button "KYC" at bounding box center [60, 90] width 73 height 15
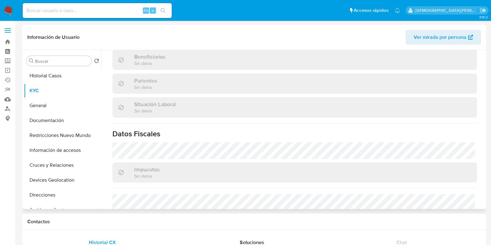
scroll to position [310, 0]
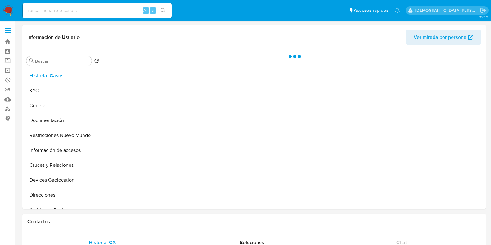
select select "10"
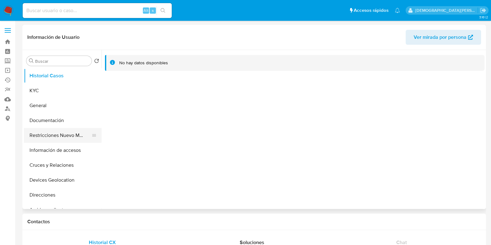
click at [47, 133] on button "Restricciones Nuevo Mundo" at bounding box center [60, 135] width 73 height 15
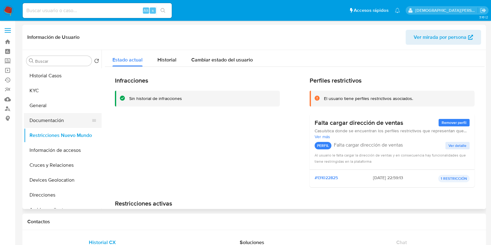
click at [59, 121] on button "Documentación" at bounding box center [60, 120] width 73 height 15
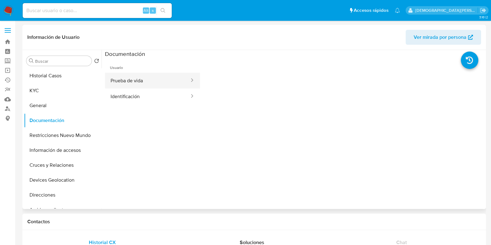
click at [124, 77] on button "Prueba de vida" at bounding box center [147, 81] width 85 height 16
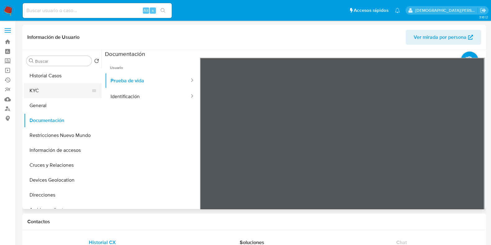
click at [56, 89] on button "KYC" at bounding box center [60, 90] width 73 height 15
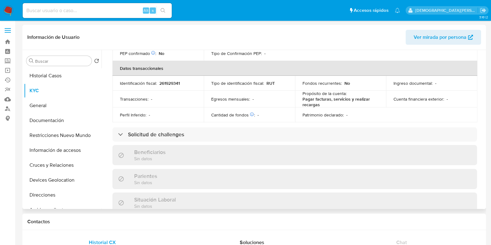
scroll to position [155, 0]
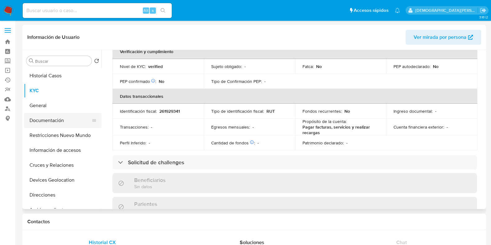
click at [40, 119] on button "Documentación" at bounding box center [60, 120] width 73 height 15
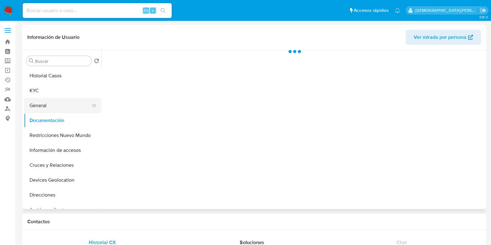
scroll to position [0, 0]
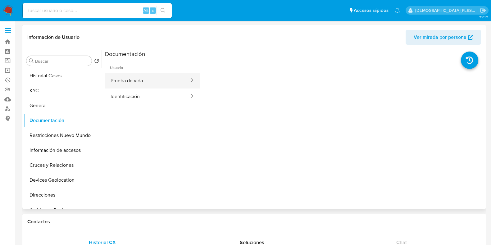
click at [162, 80] on button "Prueba de vida" at bounding box center [147, 81] width 85 height 16
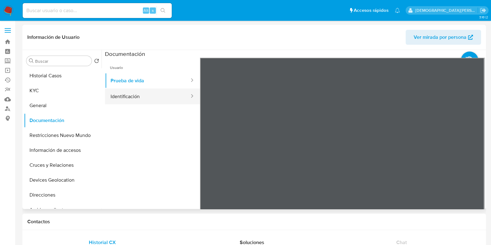
click at [170, 97] on button "Identificación" at bounding box center [147, 97] width 85 height 16
